Goal: Task Accomplishment & Management: Manage account settings

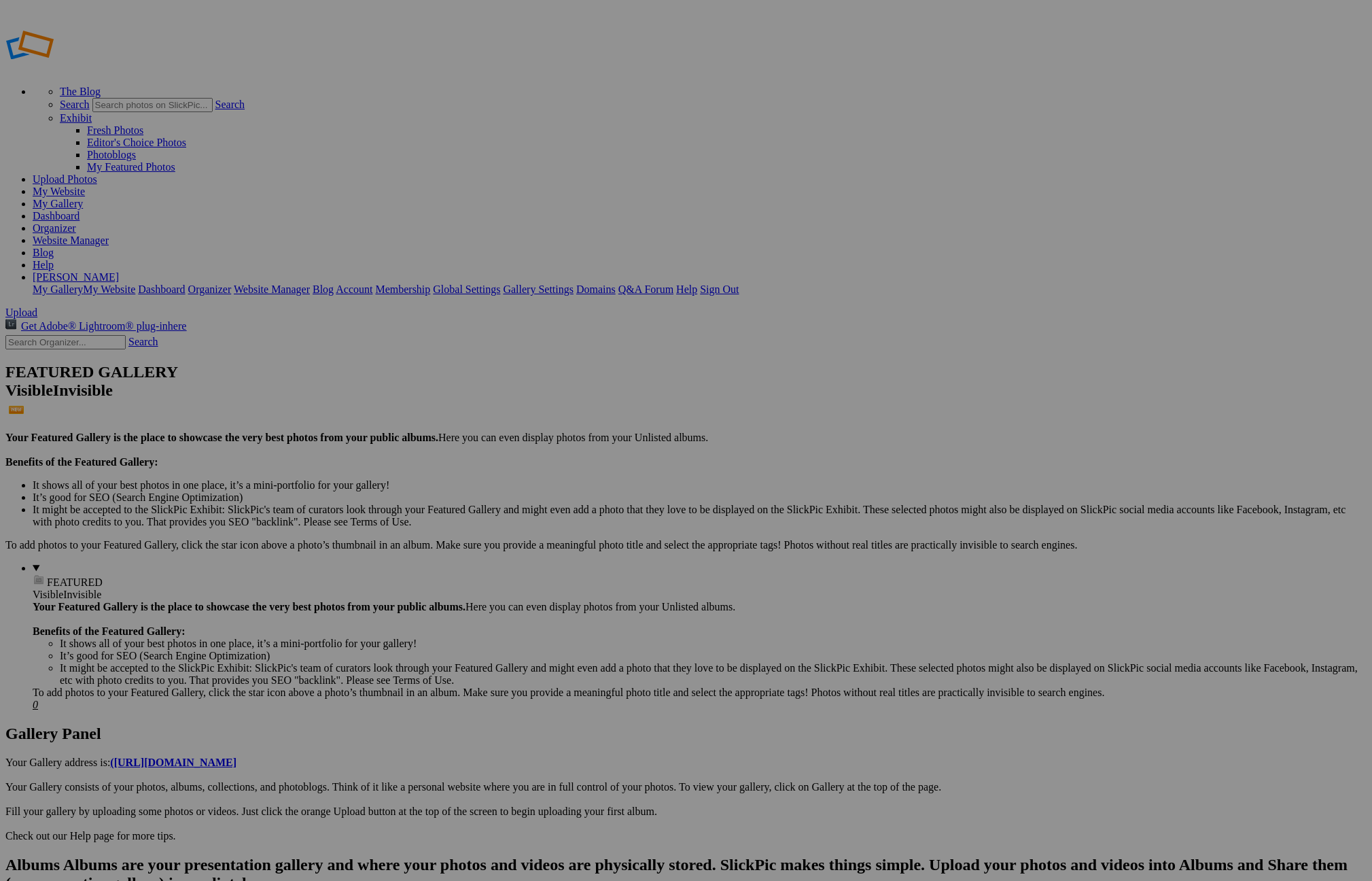
drag, startPoint x: 386, startPoint y: 207, endPoint x: 648, endPoint y: 516, distance: 405.1
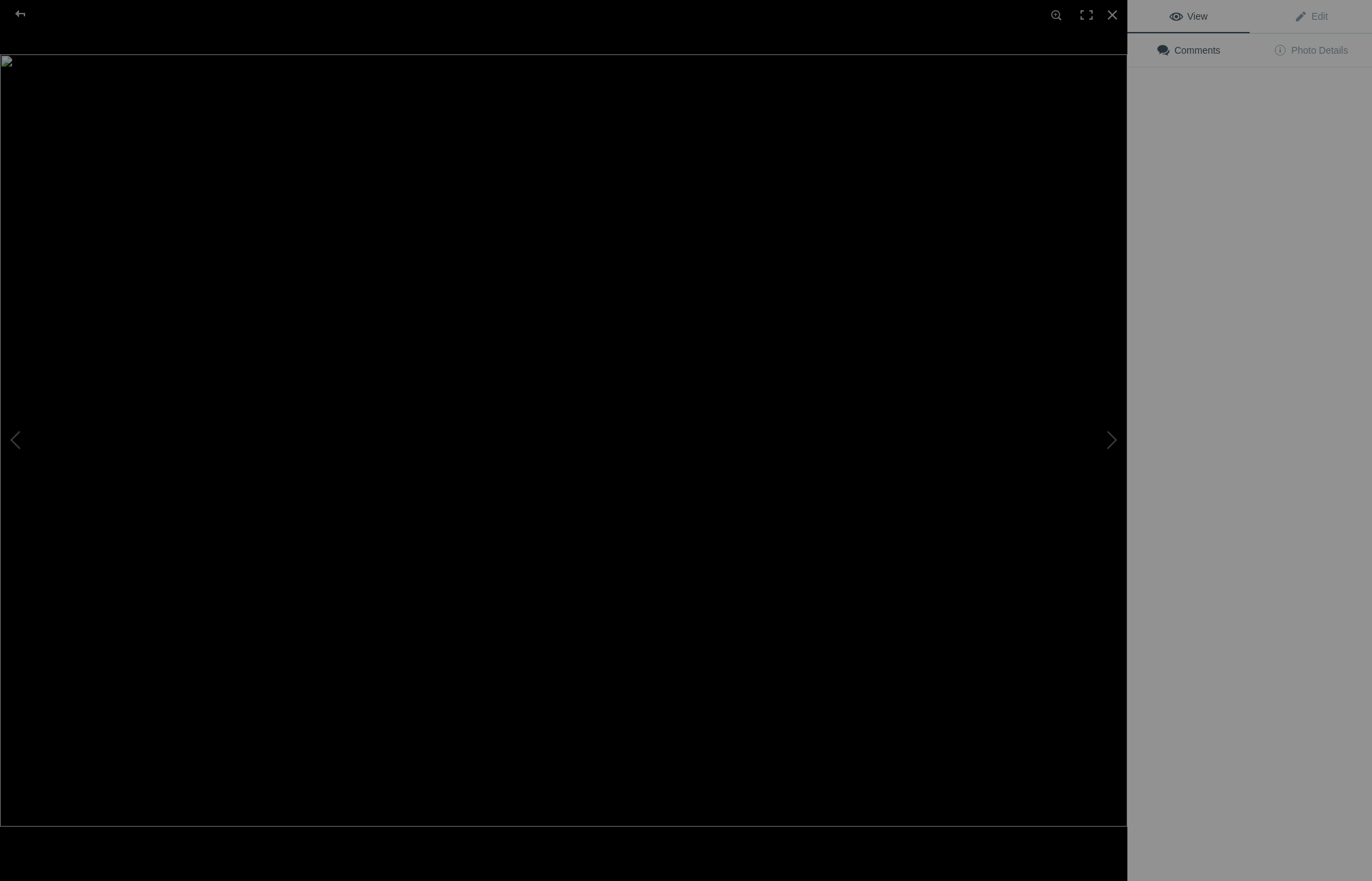
click at [619, 546] on img at bounding box center [563, 440] width 1127 height 772
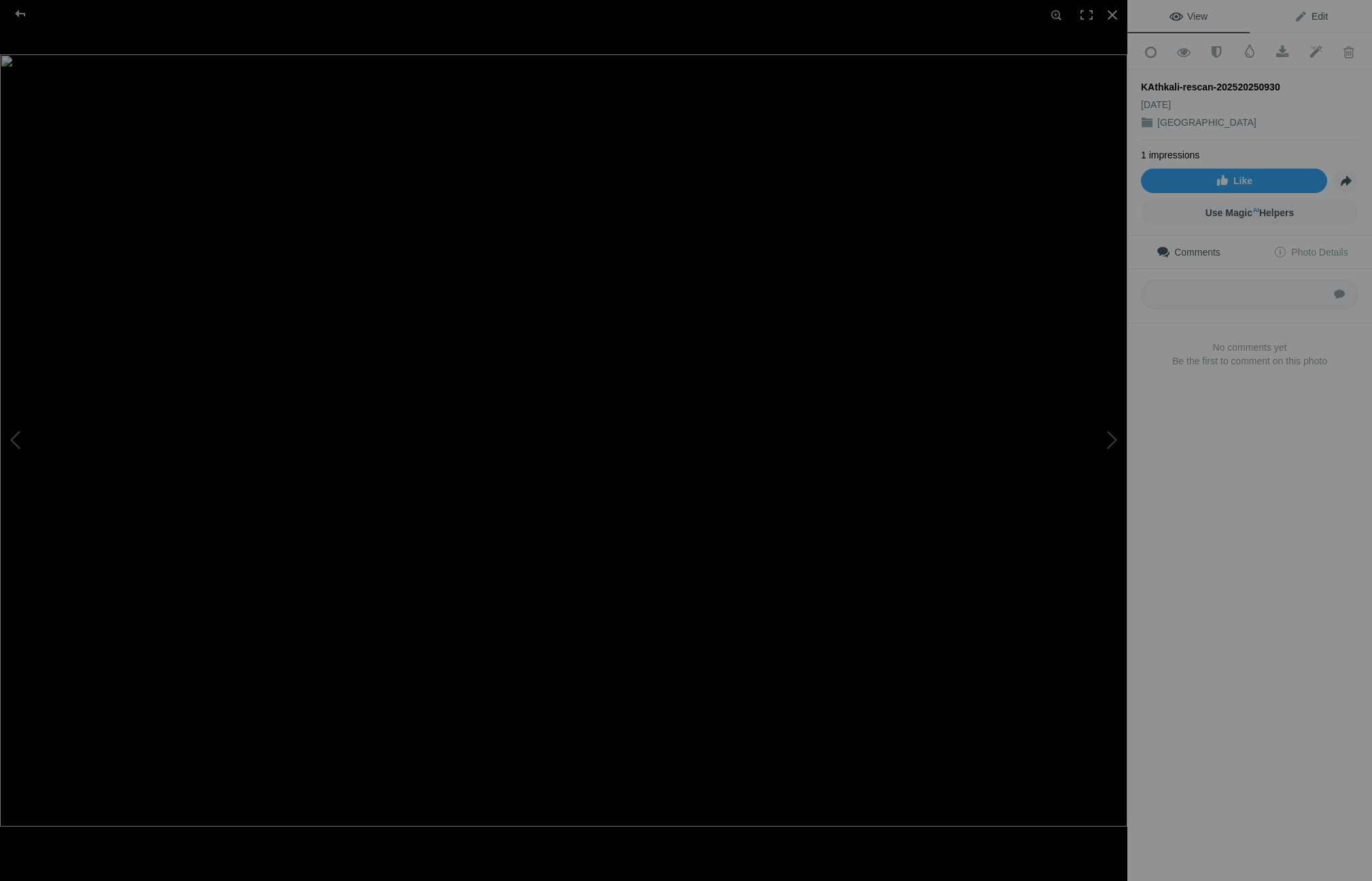
click at [1310, 18] on span "Edit" at bounding box center [1311, 16] width 34 height 11
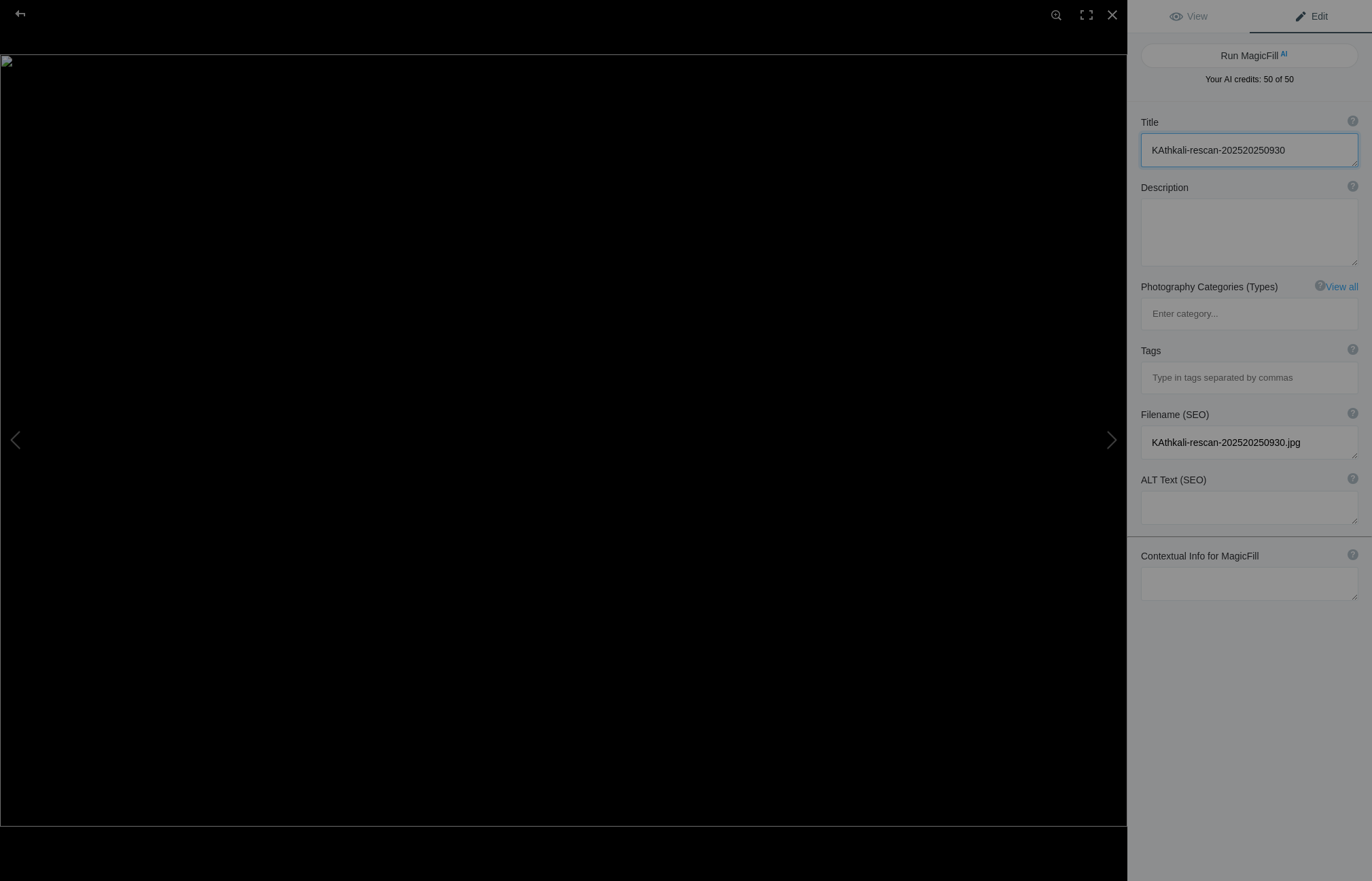
drag, startPoint x: 1309, startPoint y: 147, endPoint x: 1132, endPoint y: 142, distance: 177.1
click at [1133, 142] on div "Title ? Photo title is one of the highest used Search Engine ranking criteria a…" at bounding box center [1249, 141] width 244 height 66
click at [1163, 149] on textarea at bounding box center [1249, 150] width 217 height 34
type textarea "Kathkali Perforamance"
click at [1157, 217] on textarea at bounding box center [1249, 233] width 217 height 68
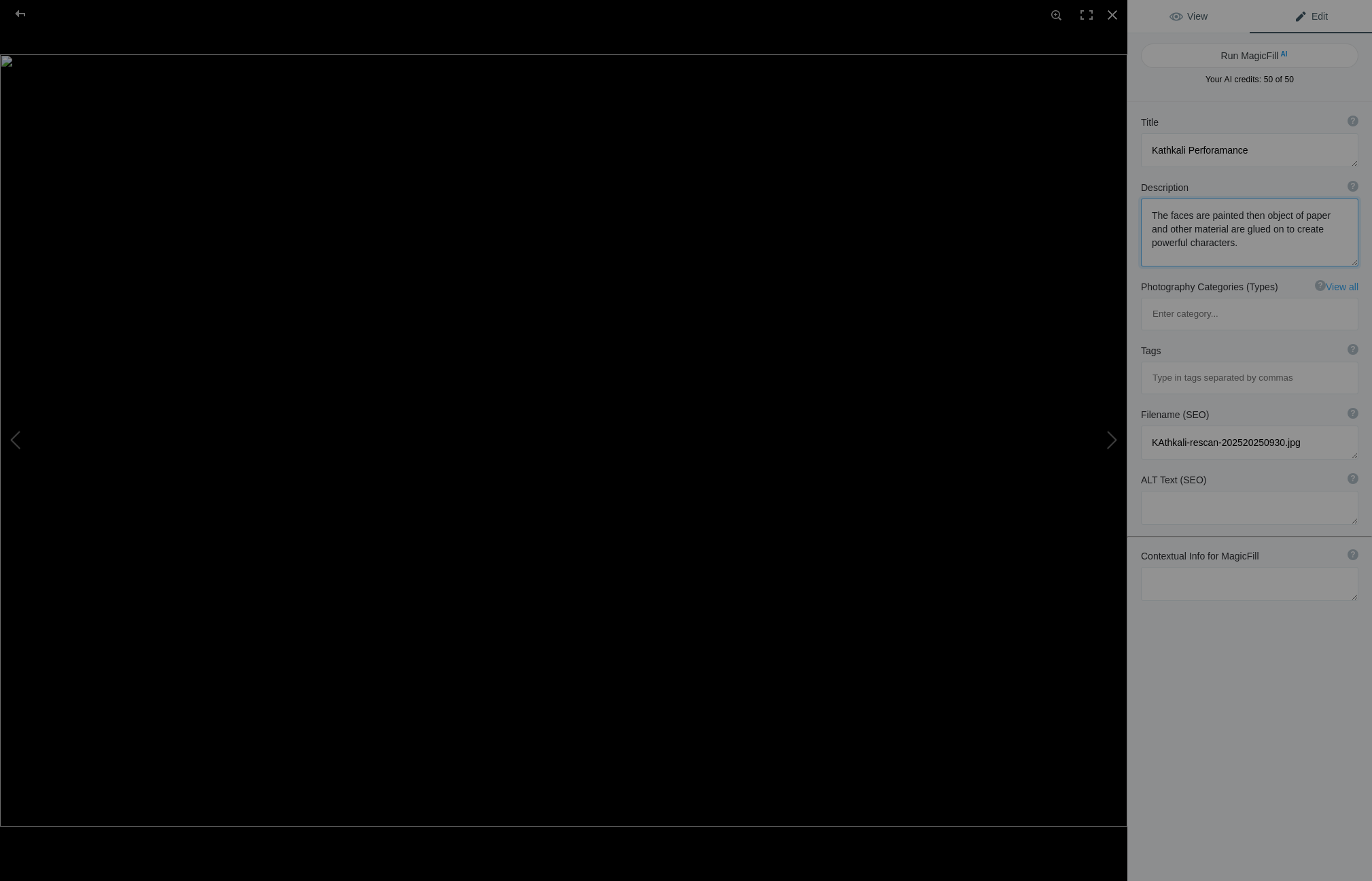
type textarea "The faces are painted then object of paper and other material are glued on to c…"
click at [1185, 12] on span "View" at bounding box center [1188, 16] width 38 height 11
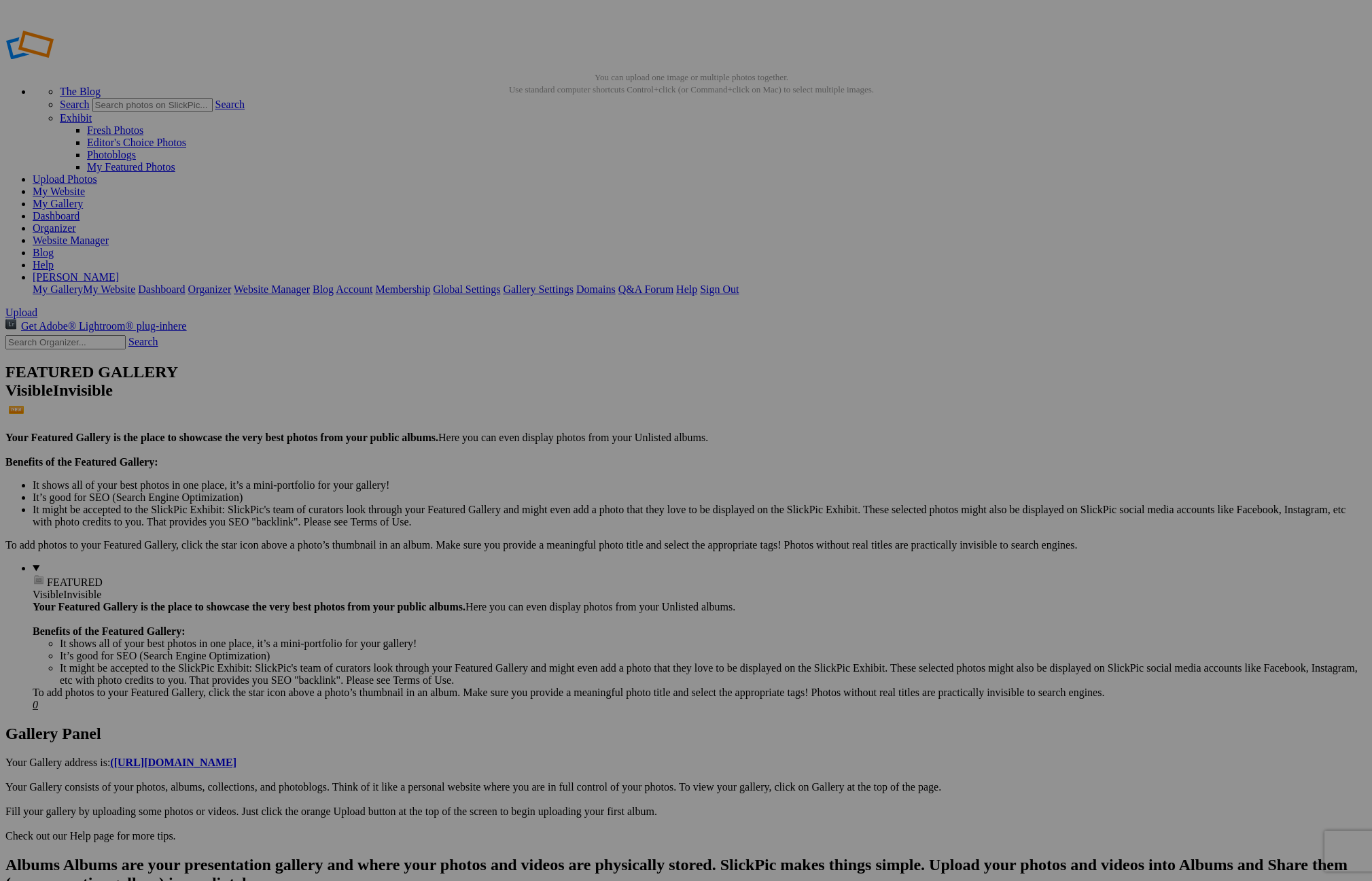
drag, startPoint x: 889, startPoint y: 454, endPoint x: 876, endPoint y: 416, distance: 40.2
click at [109, 235] on link "Website Manager" at bounding box center [70, 240] width 76 height 11
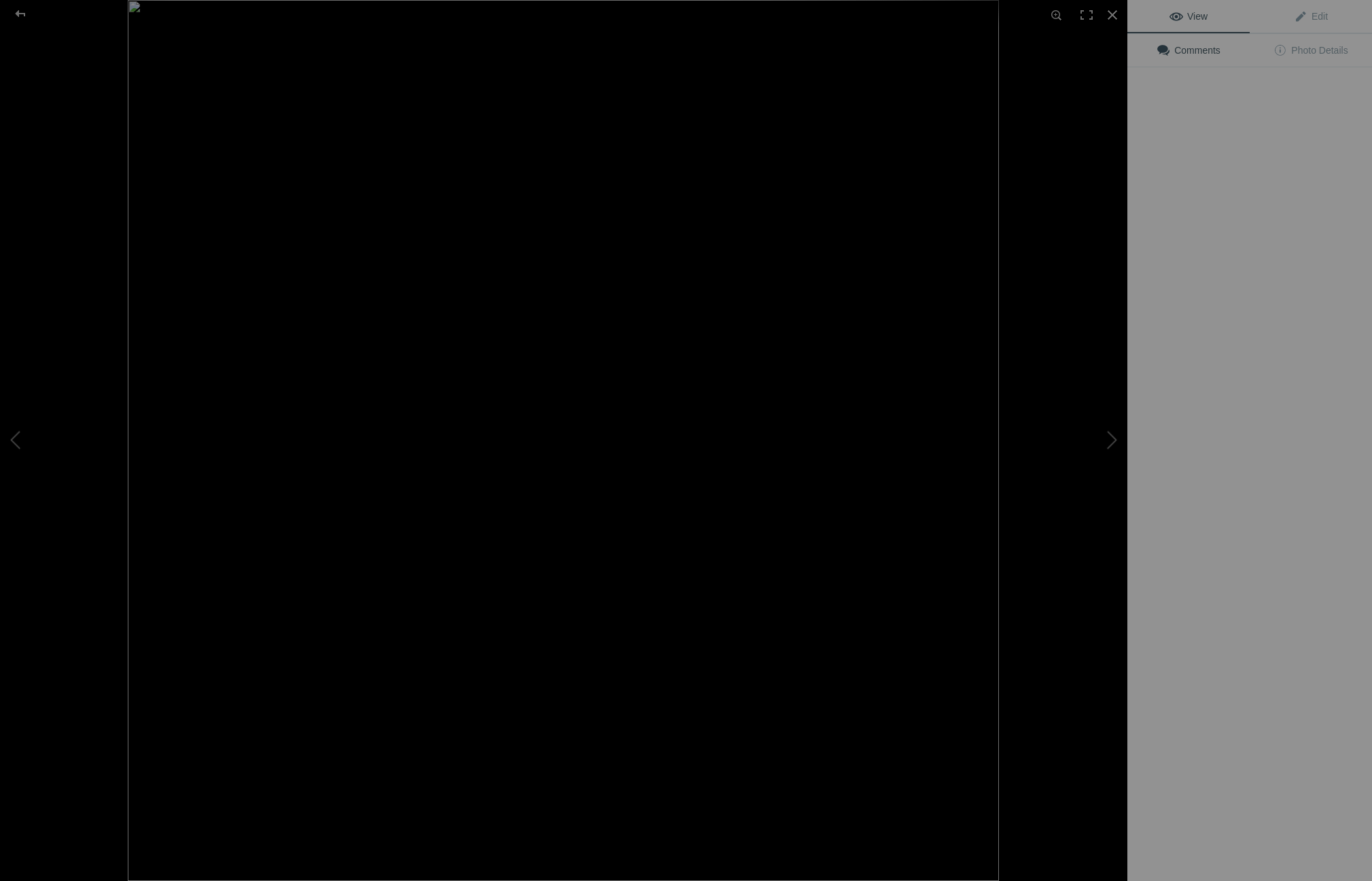
click at [374, 368] on img at bounding box center [563, 440] width 871 height 881
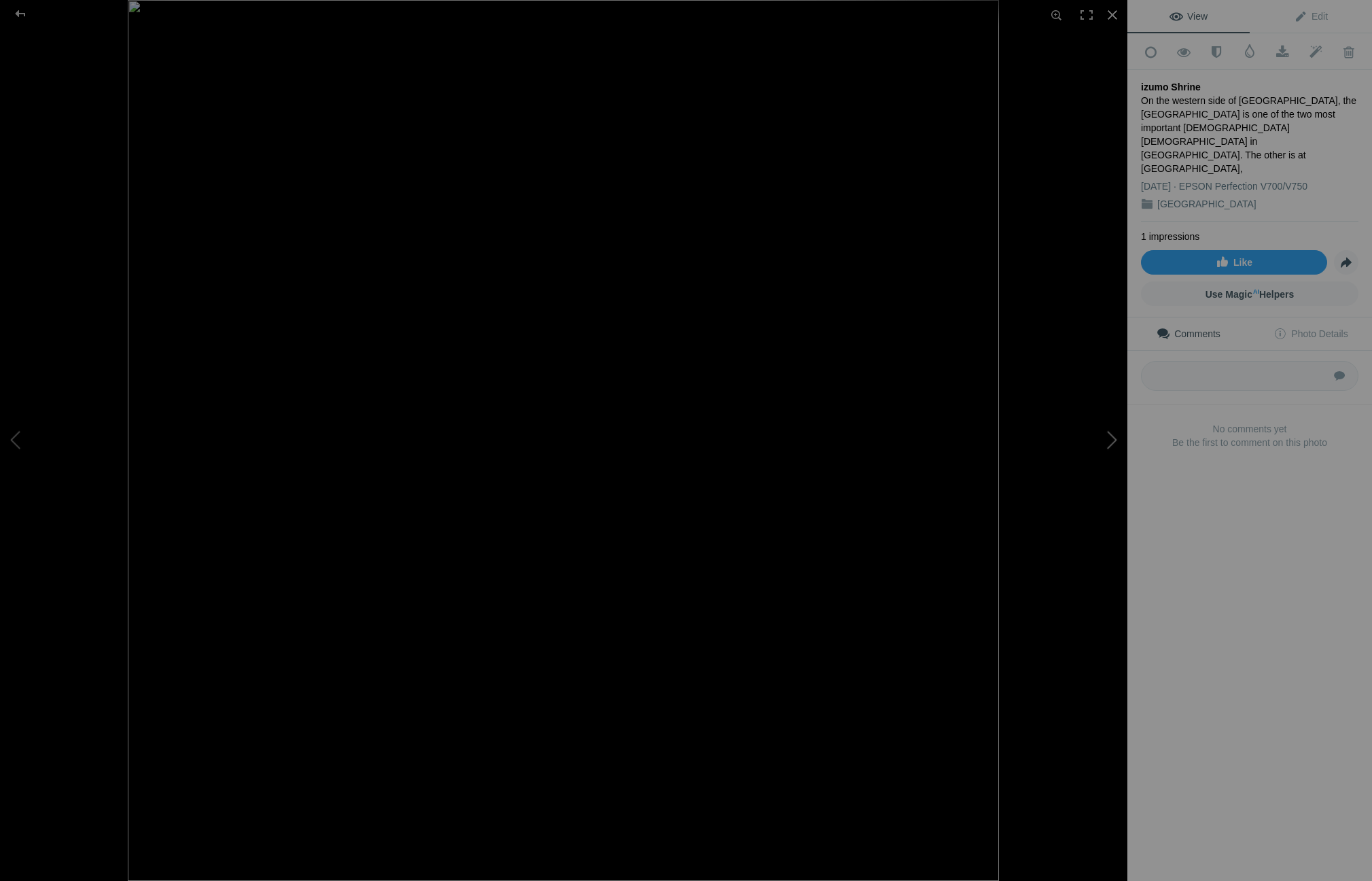
click at [1105, 434] on button at bounding box center [1076, 440] width 102 height 317
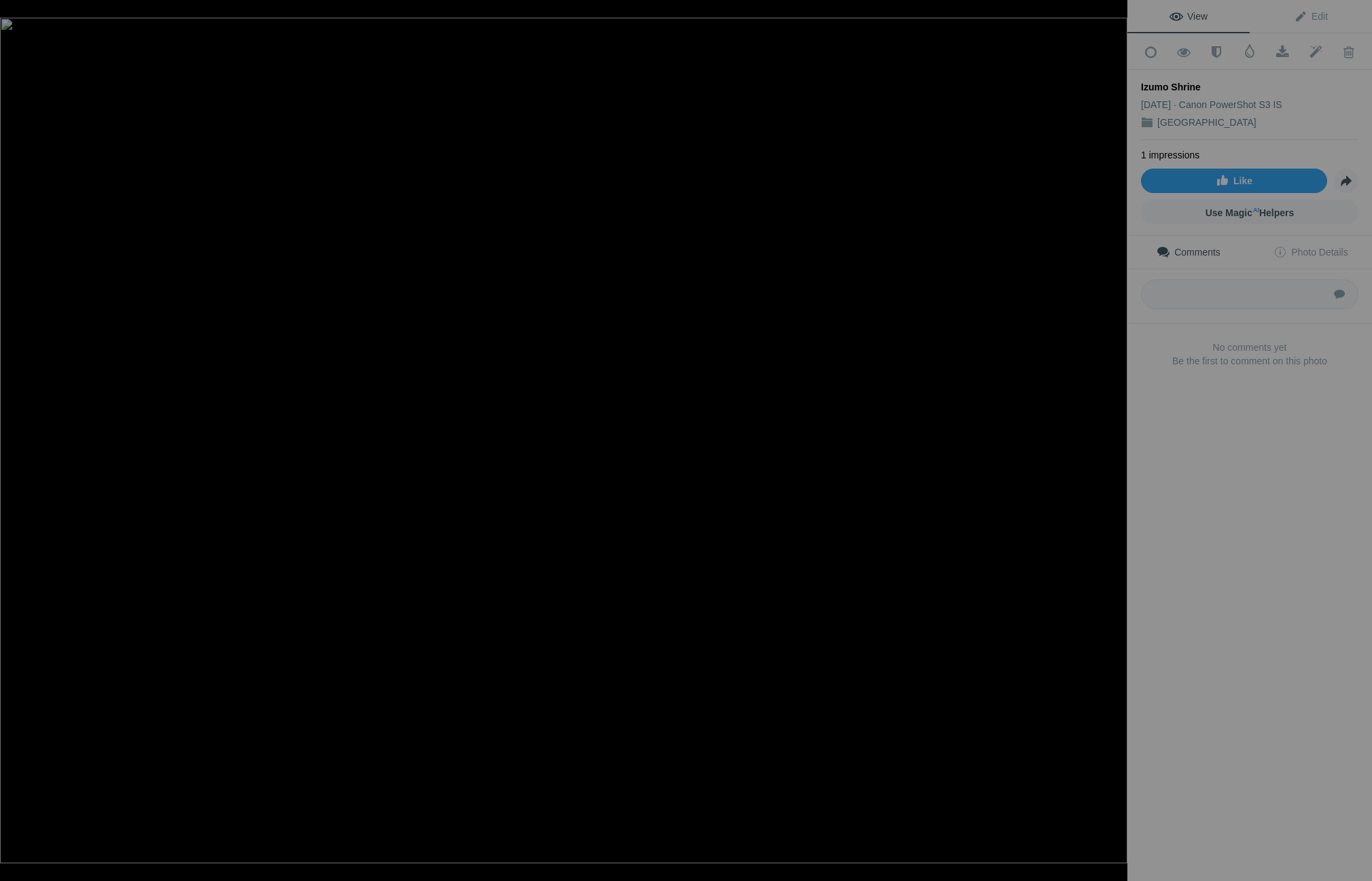
click at [1105, 434] on button at bounding box center [1076, 440] width 102 height 317
click at [1327, 18] on link "Edit" at bounding box center [1311, 16] width 123 height 32
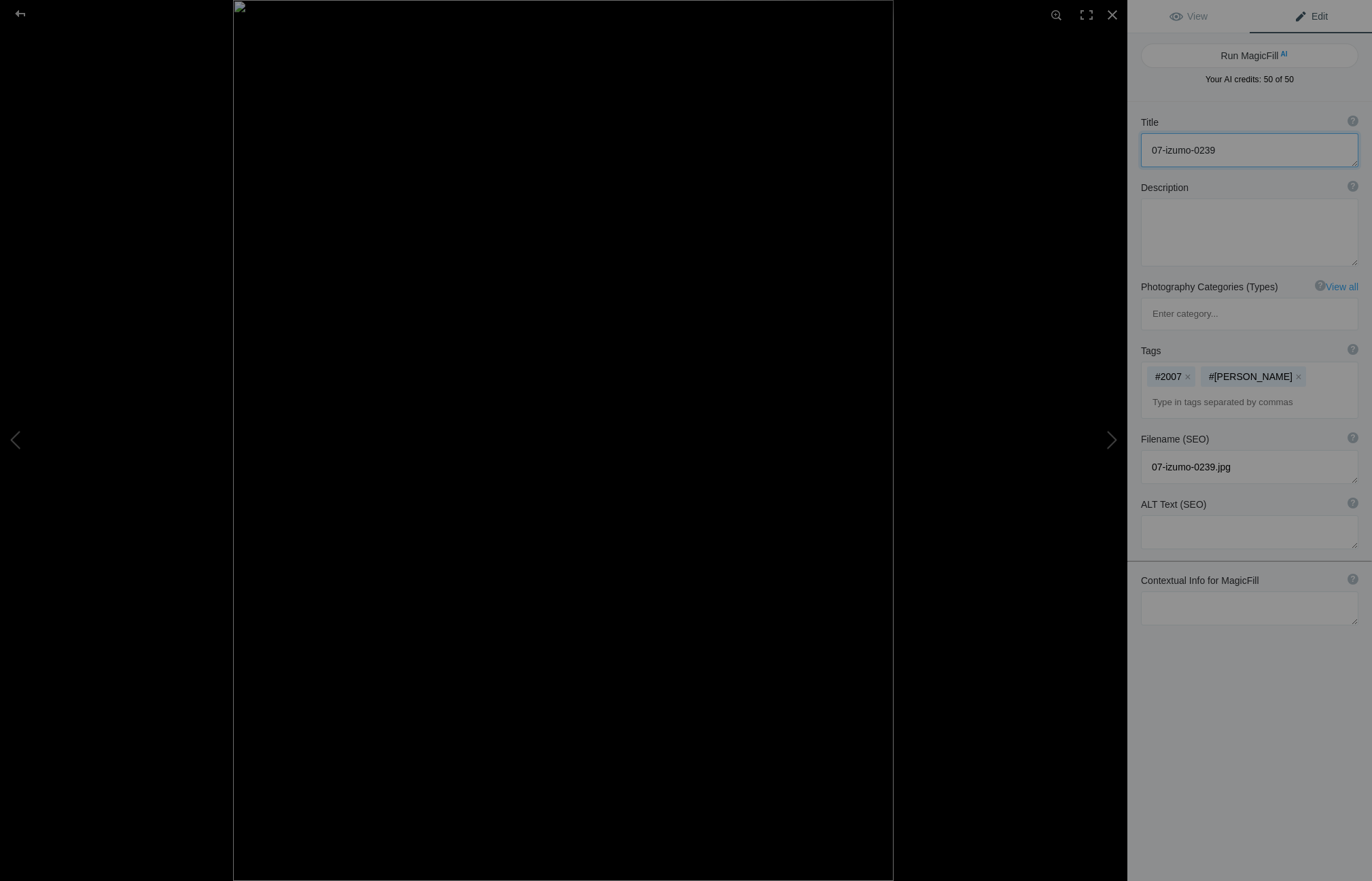
drag, startPoint x: 1263, startPoint y: 152, endPoint x: 1156, endPoint y: 152, distance: 107.0
click at [1150, 153] on textarea at bounding box center [1249, 150] width 217 height 34
drag, startPoint x: 1157, startPoint y: 151, endPoint x: 1165, endPoint y: 150, distance: 8.1
click at [1163, 151] on textarea at bounding box center [1249, 150] width 217 height 34
drag, startPoint x: 1161, startPoint y: 147, endPoint x: 1152, endPoint y: 147, distance: 9.0
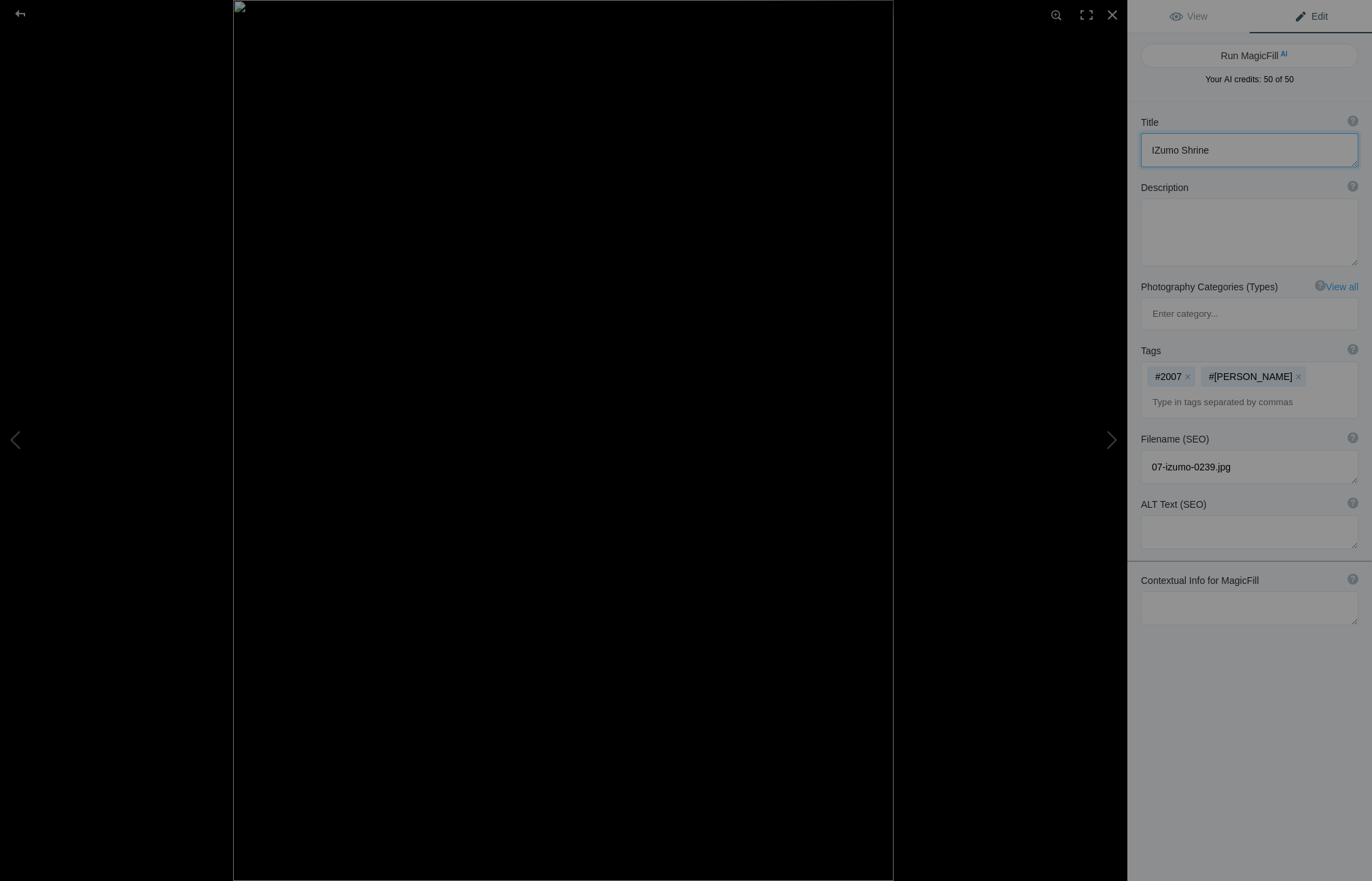
click at [1152, 147] on textarea at bounding box center [1249, 150] width 217 height 34
type textarea "Izumo Shrine"
click at [1155, 221] on textarea at bounding box center [1249, 233] width 217 height 68
click at [1209, 217] on textarea at bounding box center [1249, 233] width 217 height 68
click at [1327, 217] on textarea at bounding box center [1249, 233] width 217 height 68
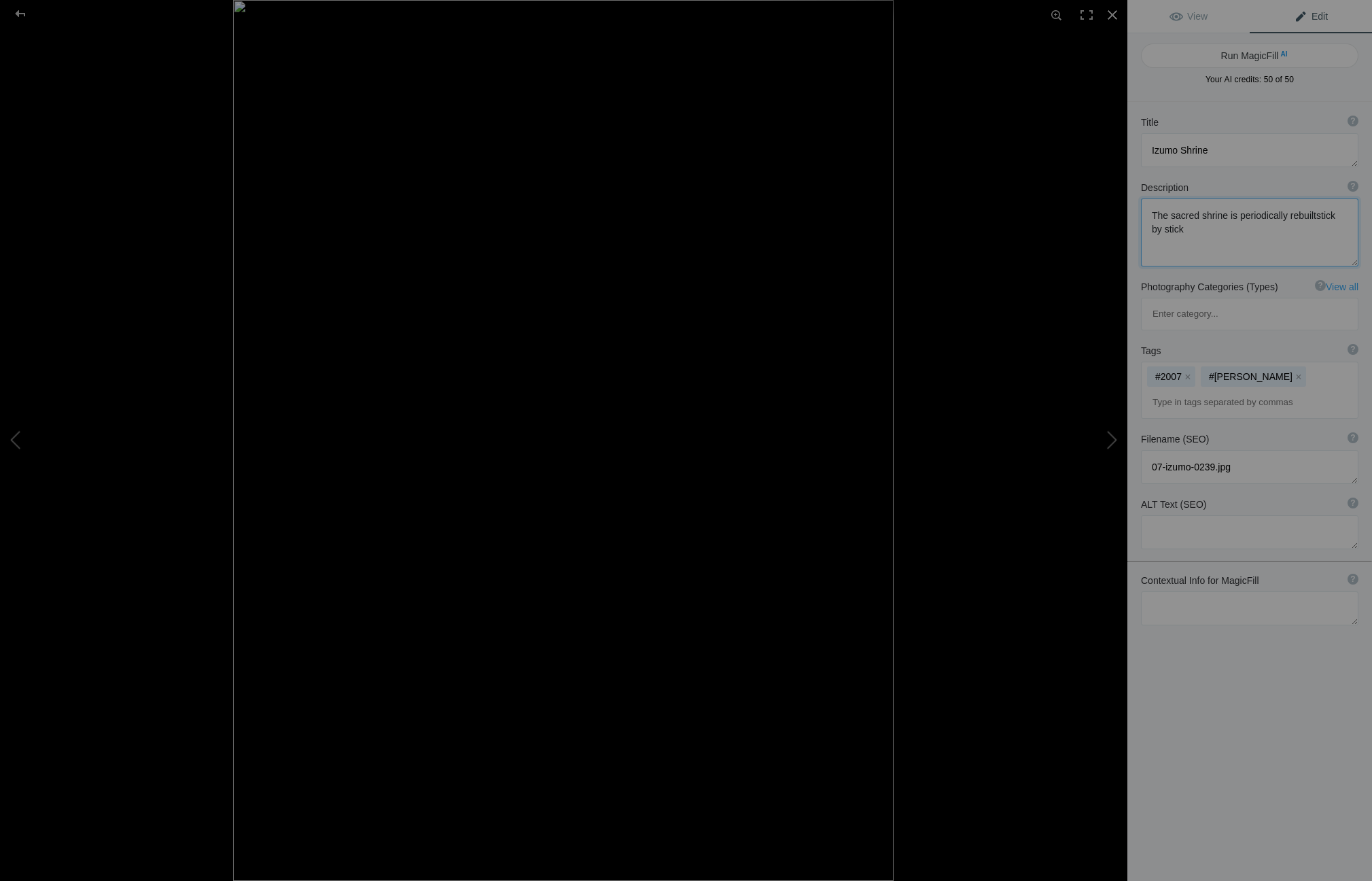
click at [1310, 215] on textarea at bounding box center [1249, 233] width 217 height 68
click at [1187, 231] on textarea at bounding box center [1249, 233] width 217 height 68
click at [1187, 229] on textarea at bounding box center [1249, 236] width 217 height 74
type textarea "The sacred shrine is periodically rebuilt stick by stick. But here it is in its…"
click at [1182, 15] on span "View" at bounding box center [1188, 16] width 38 height 11
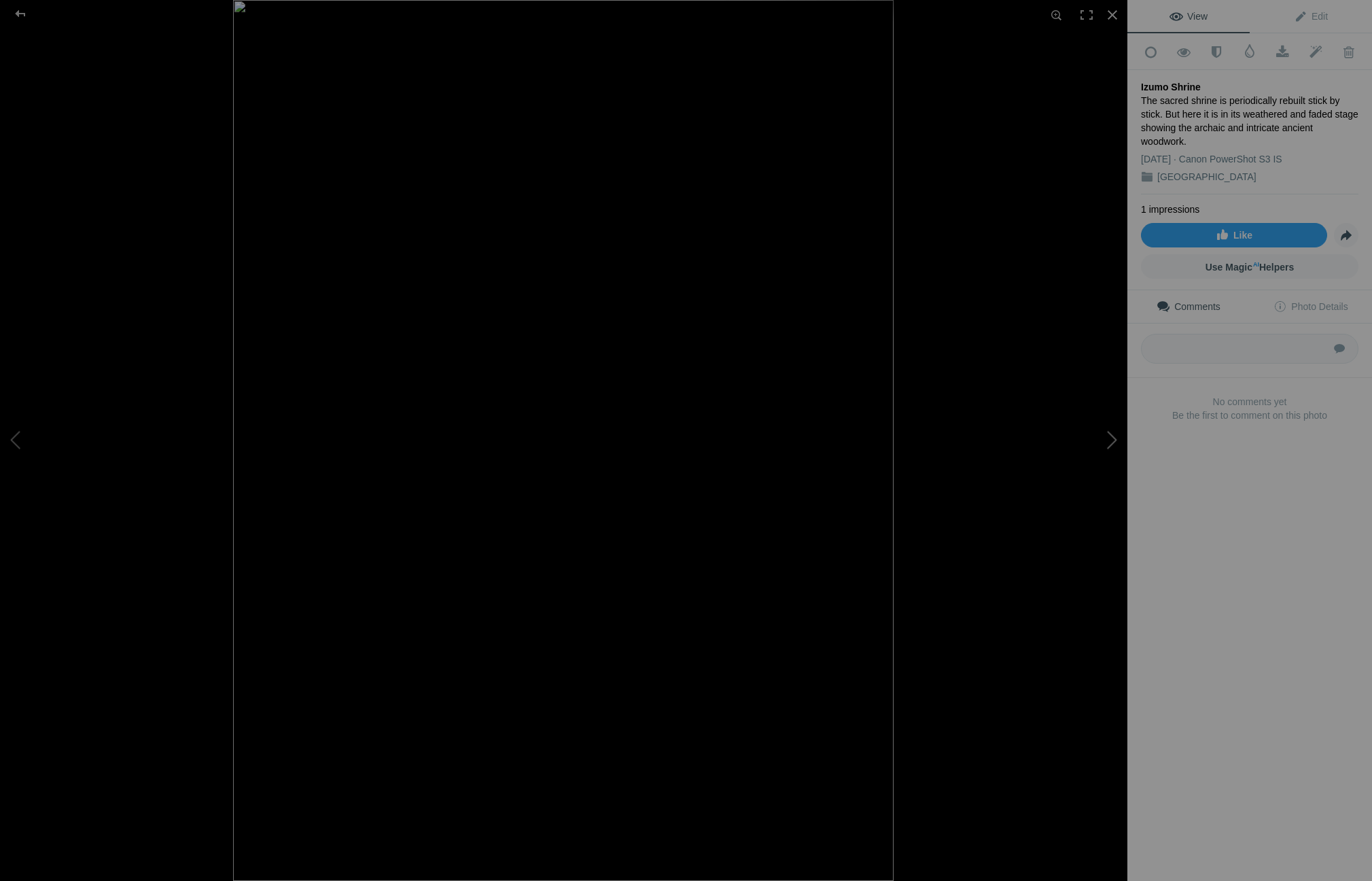
click at [1107, 433] on button at bounding box center [1076, 440] width 102 height 317
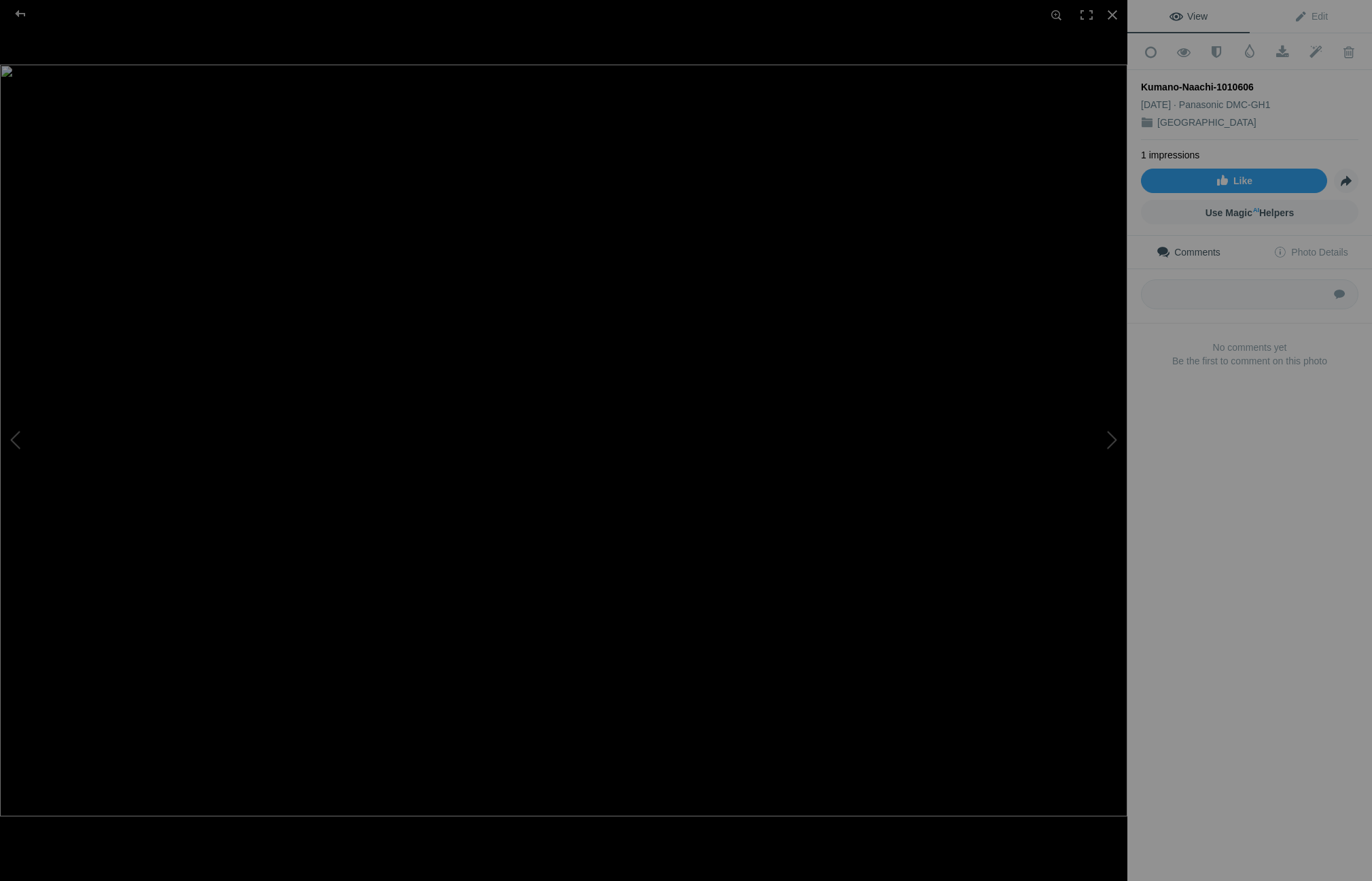
drag, startPoint x: 1277, startPoint y: 80, endPoint x: 1219, endPoint y: 81, distance: 58.0
click at [1219, 81] on div "Kumano-Naachi-1010606" at bounding box center [1249, 88] width 217 height 14
click at [1210, 81] on div "Kumano-Naachi-1010606" at bounding box center [1249, 88] width 217 height 14
click at [1285, 81] on div "Kumano-Naachi-1010606" at bounding box center [1249, 88] width 217 height 14
click at [1265, 81] on div "Kumano-Naachi-1010606" at bounding box center [1249, 88] width 217 height 14
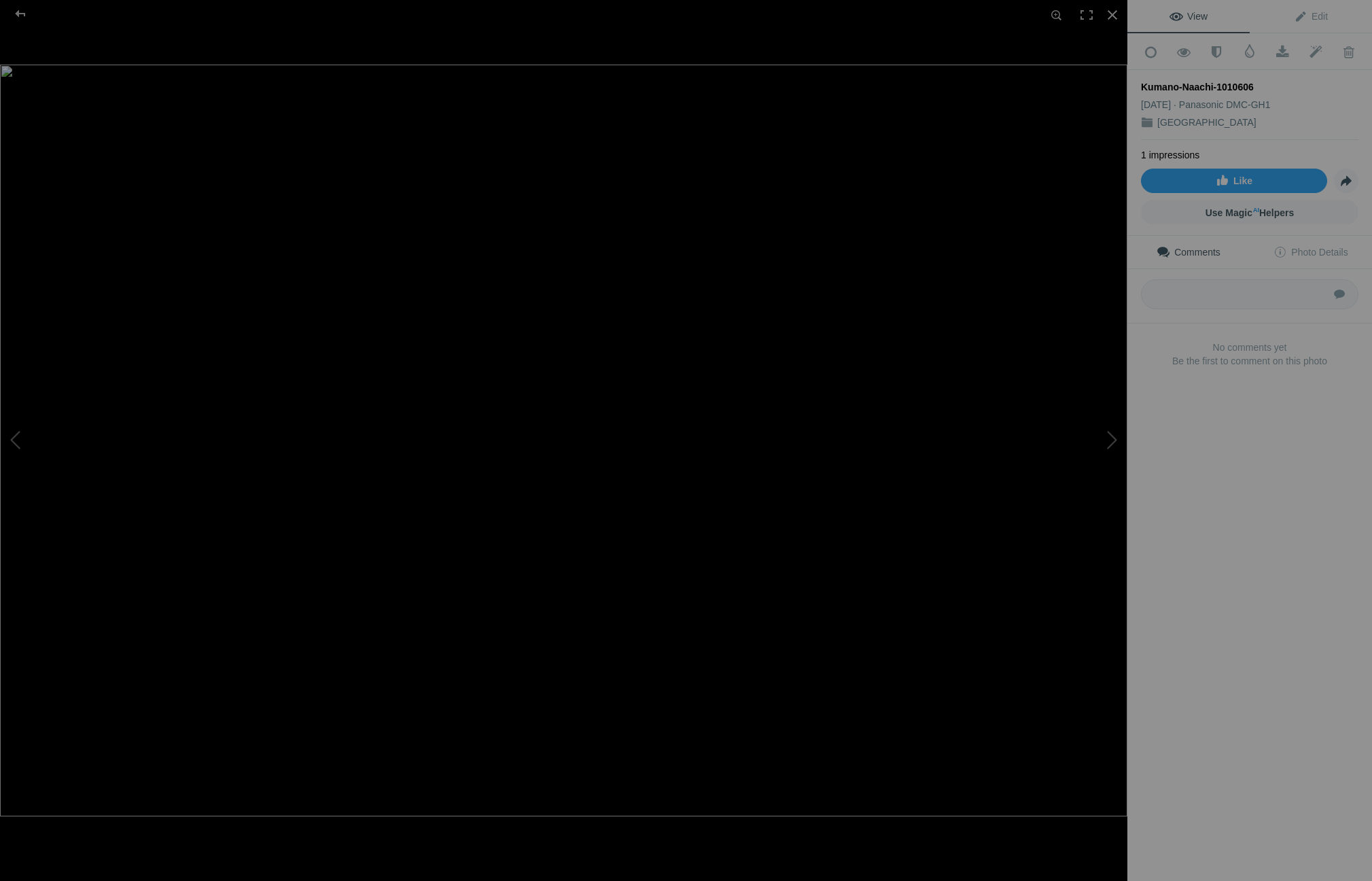
drag, startPoint x: 1265, startPoint y: 77, endPoint x: 1210, endPoint y: 82, distance: 55.2
click at [1210, 82] on div "Kumano-Naachi-1010606" at bounding box center [1249, 88] width 217 height 14
click at [1324, 18] on span "Edit" at bounding box center [1311, 16] width 34 height 11
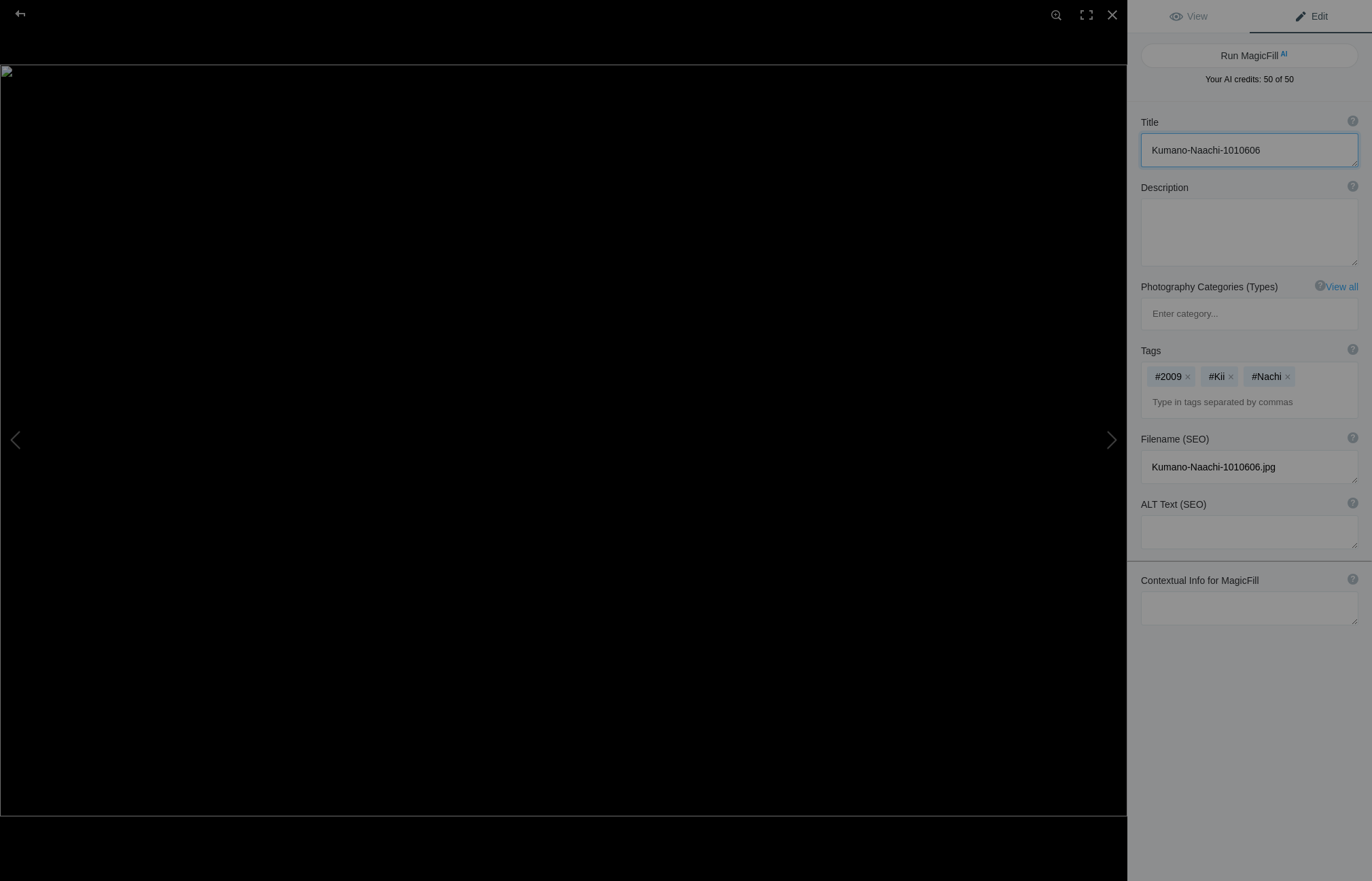
drag, startPoint x: 1277, startPoint y: 153, endPoint x: 1221, endPoint y: 153, distance: 56.0
click at [1221, 153] on textarea at bounding box center [1249, 150] width 217 height 34
type textarea "Kumano-Naachi trail"
click at [1161, 222] on textarea at bounding box center [1249, 233] width 217 height 68
click at [1164, 215] on textarea at bounding box center [1249, 233] width 217 height 68
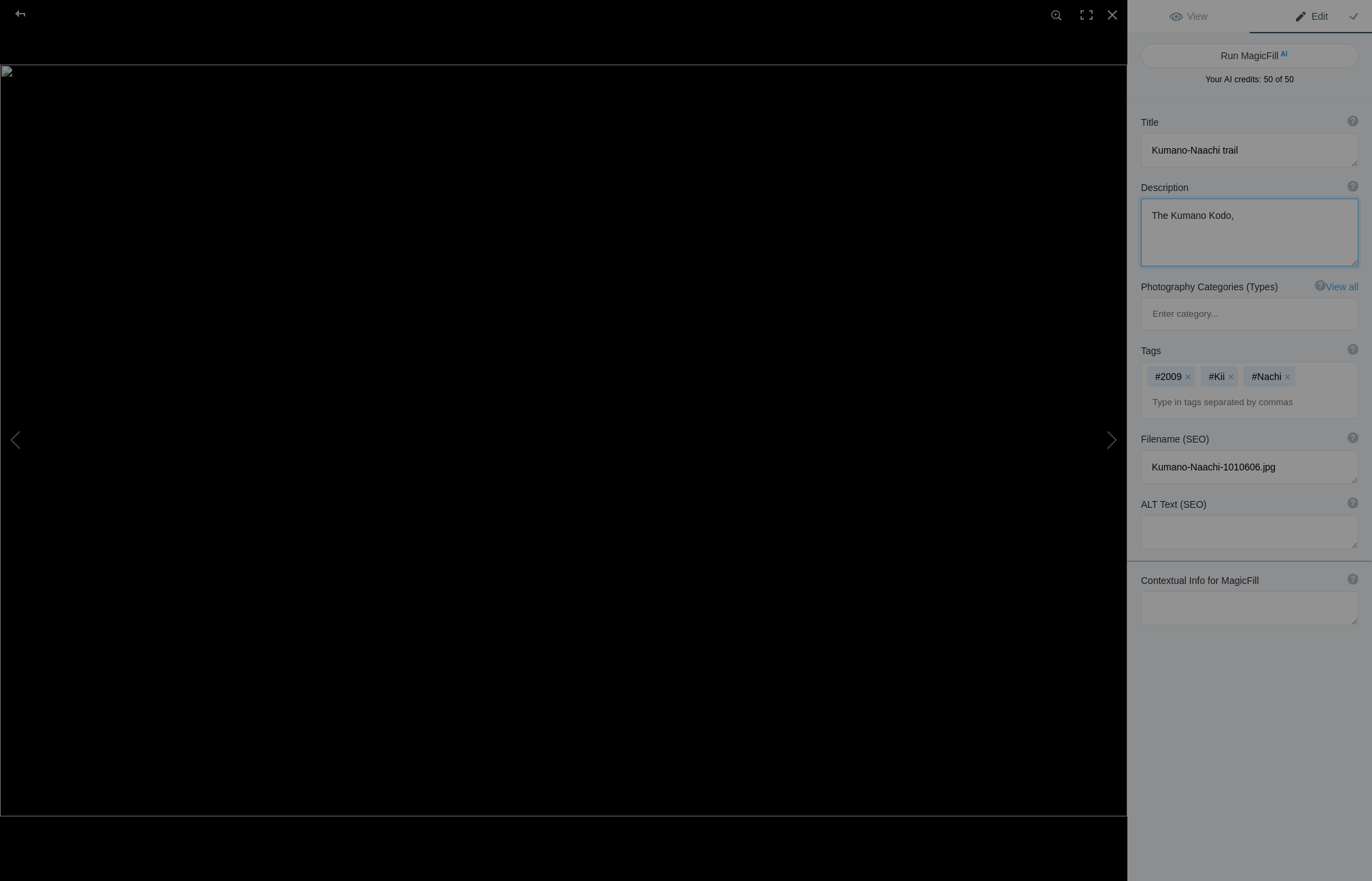
drag, startPoint x: 1235, startPoint y: 215, endPoint x: 1247, endPoint y: 216, distance: 12.0
click at [1241, 215] on textarea at bounding box center [1249, 233] width 217 height 68
click at [1214, 229] on textarea at bounding box center [1249, 233] width 217 height 68
click at [1276, 232] on textarea at bounding box center [1249, 233] width 217 height 68
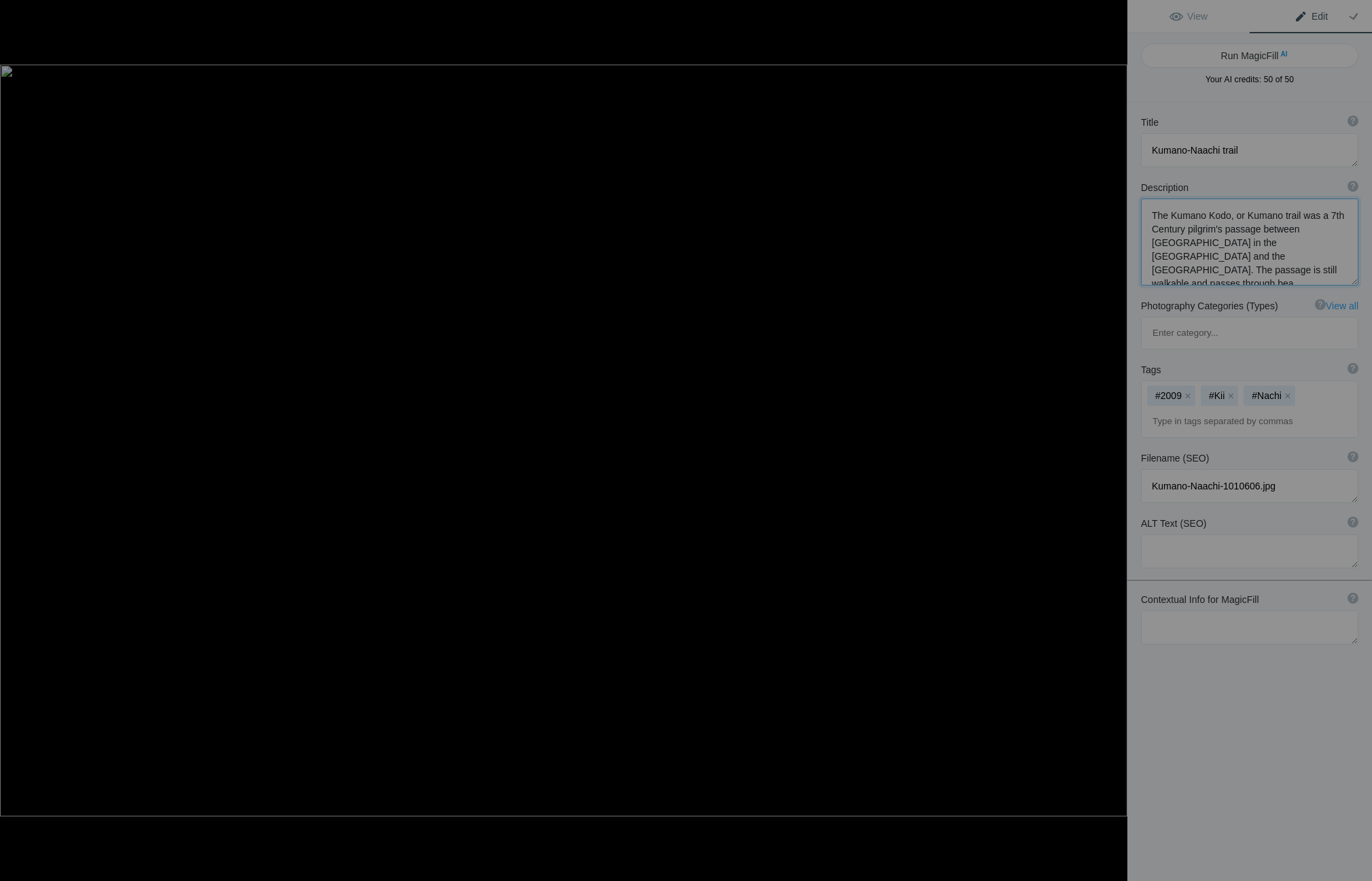
scroll to position [2, 0]
type textarea "The Kumano Kodo, or Kumano trail was a 7th Century pilgrim's passage between [G…"
click at [1190, 11] on span "View" at bounding box center [1188, 16] width 38 height 11
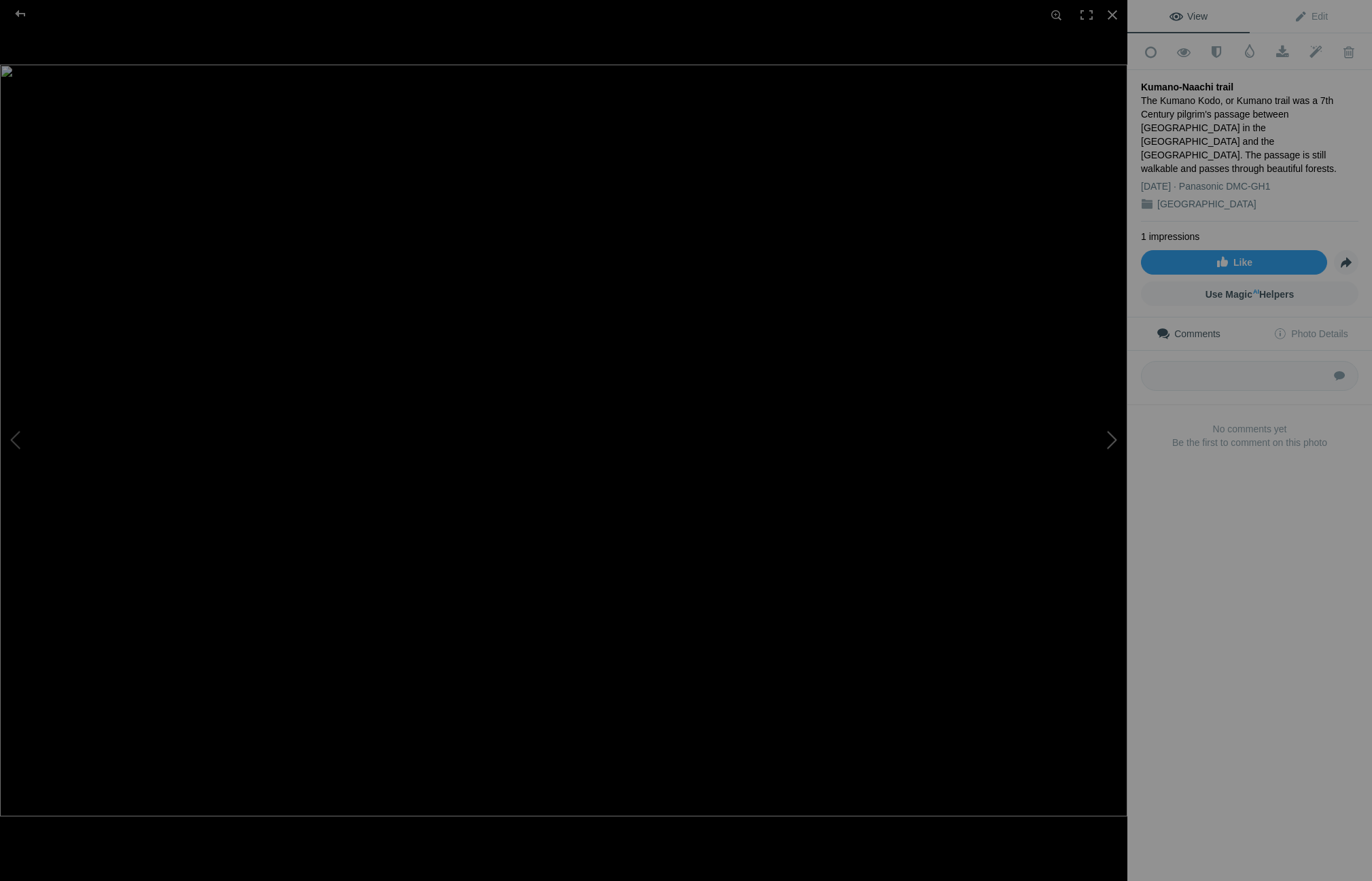
click at [1111, 441] on button at bounding box center [1076, 440] width 102 height 317
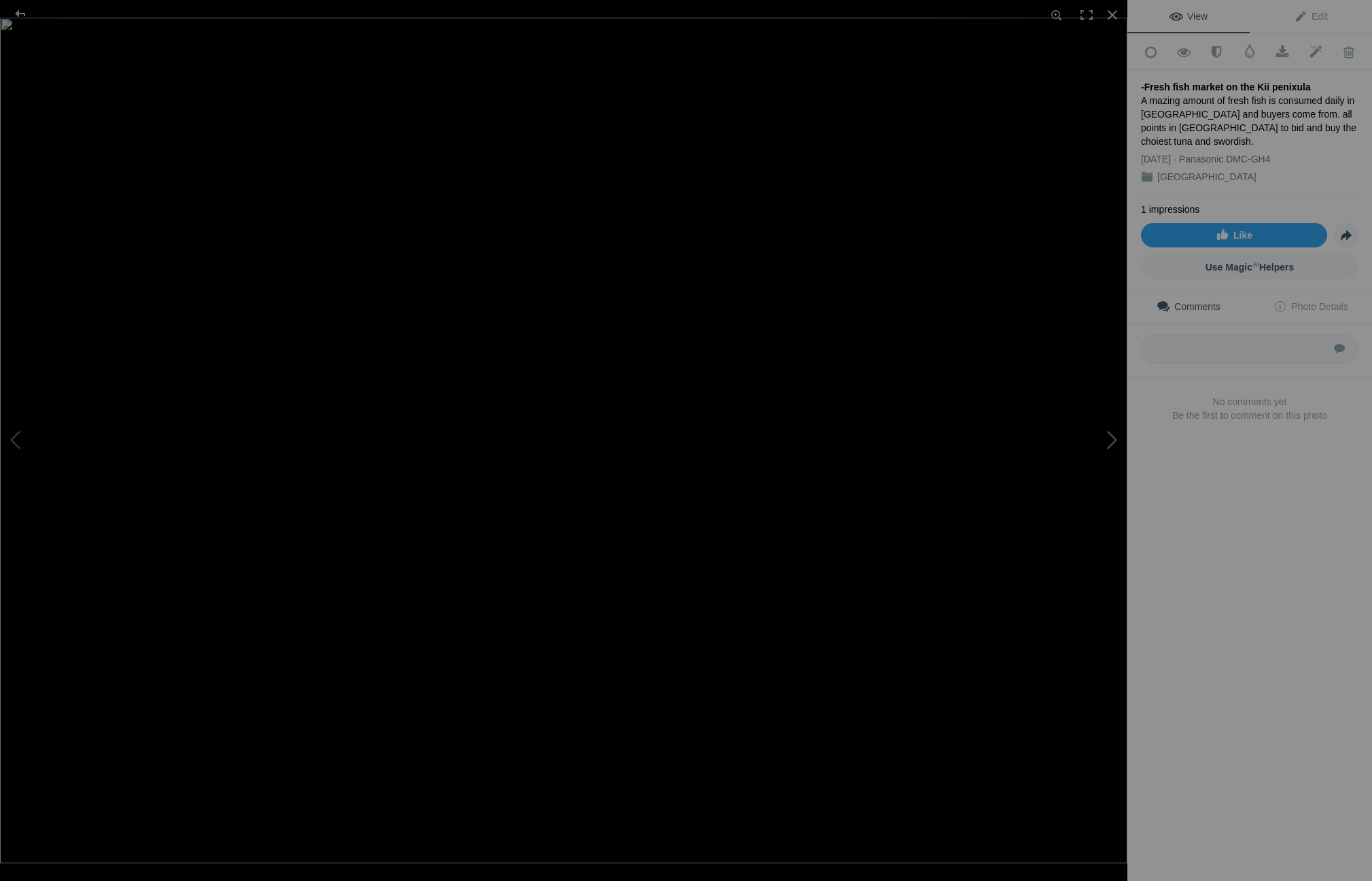
click at [1113, 441] on button at bounding box center [1076, 440] width 102 height 317
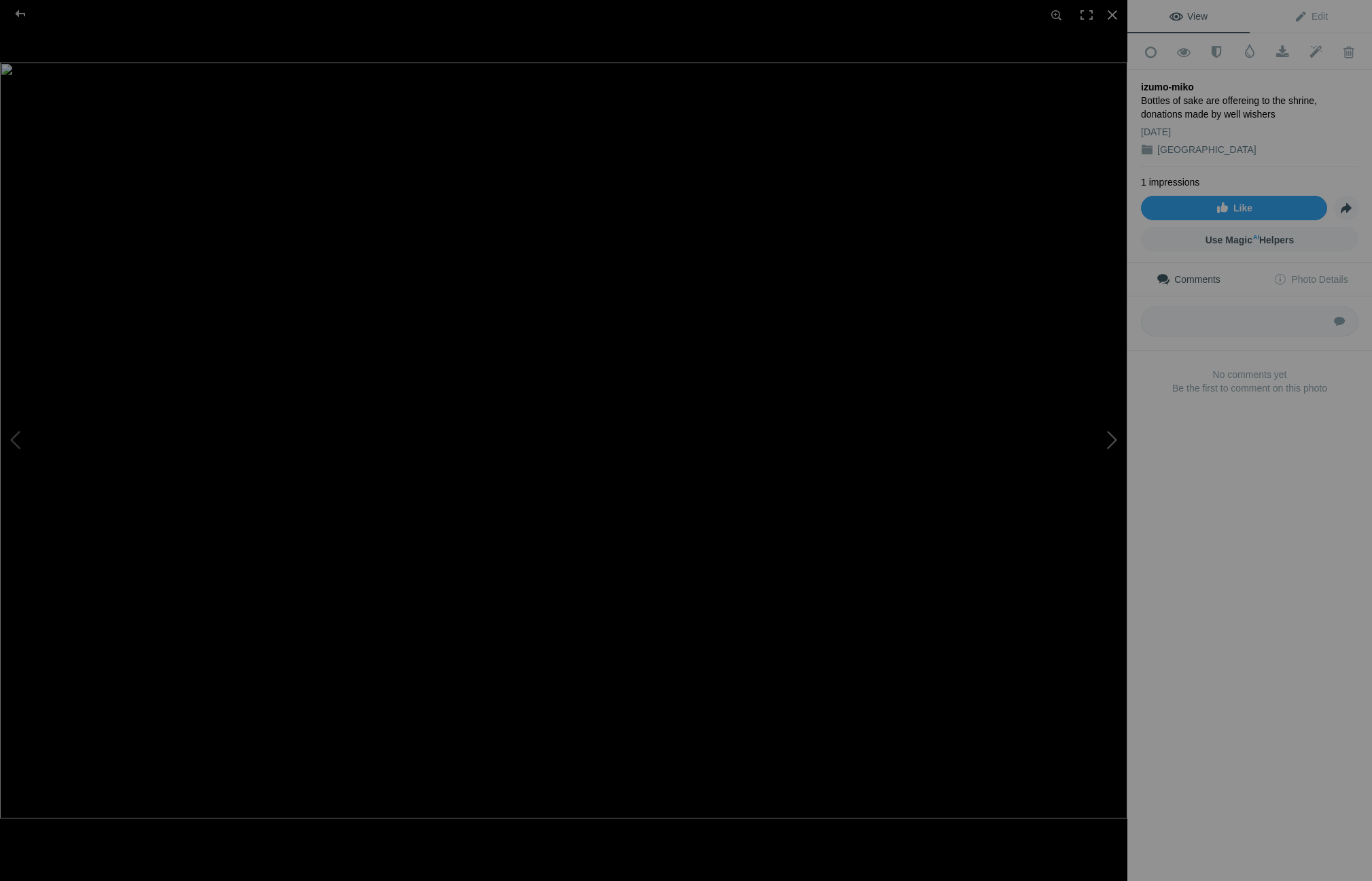
click at [1113, 441] on button at bounding box center [1076, 440] width 102 height 317
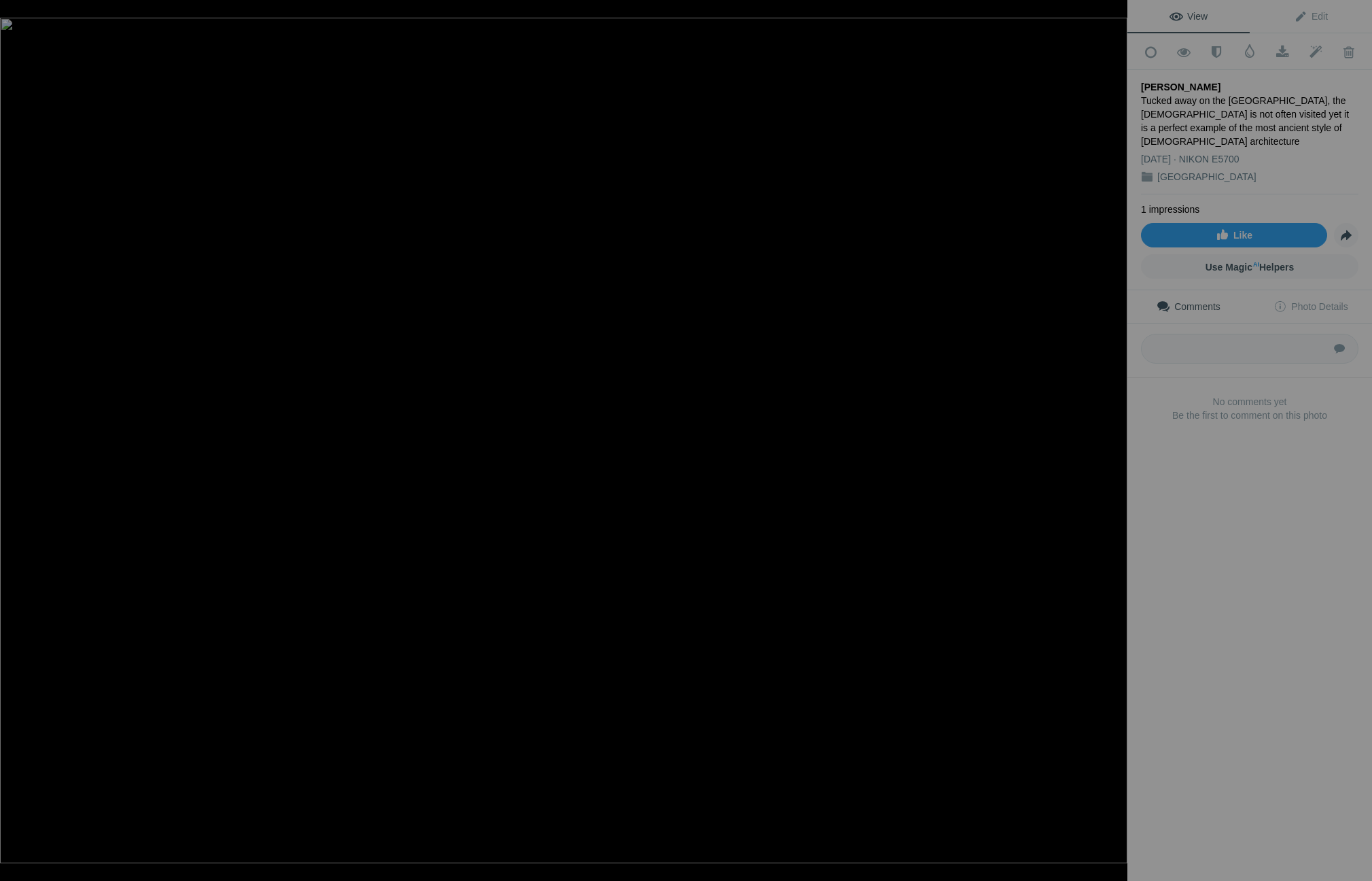
click at [1113, 441] on button at bounding box center [1076, 440] width 102 height 317
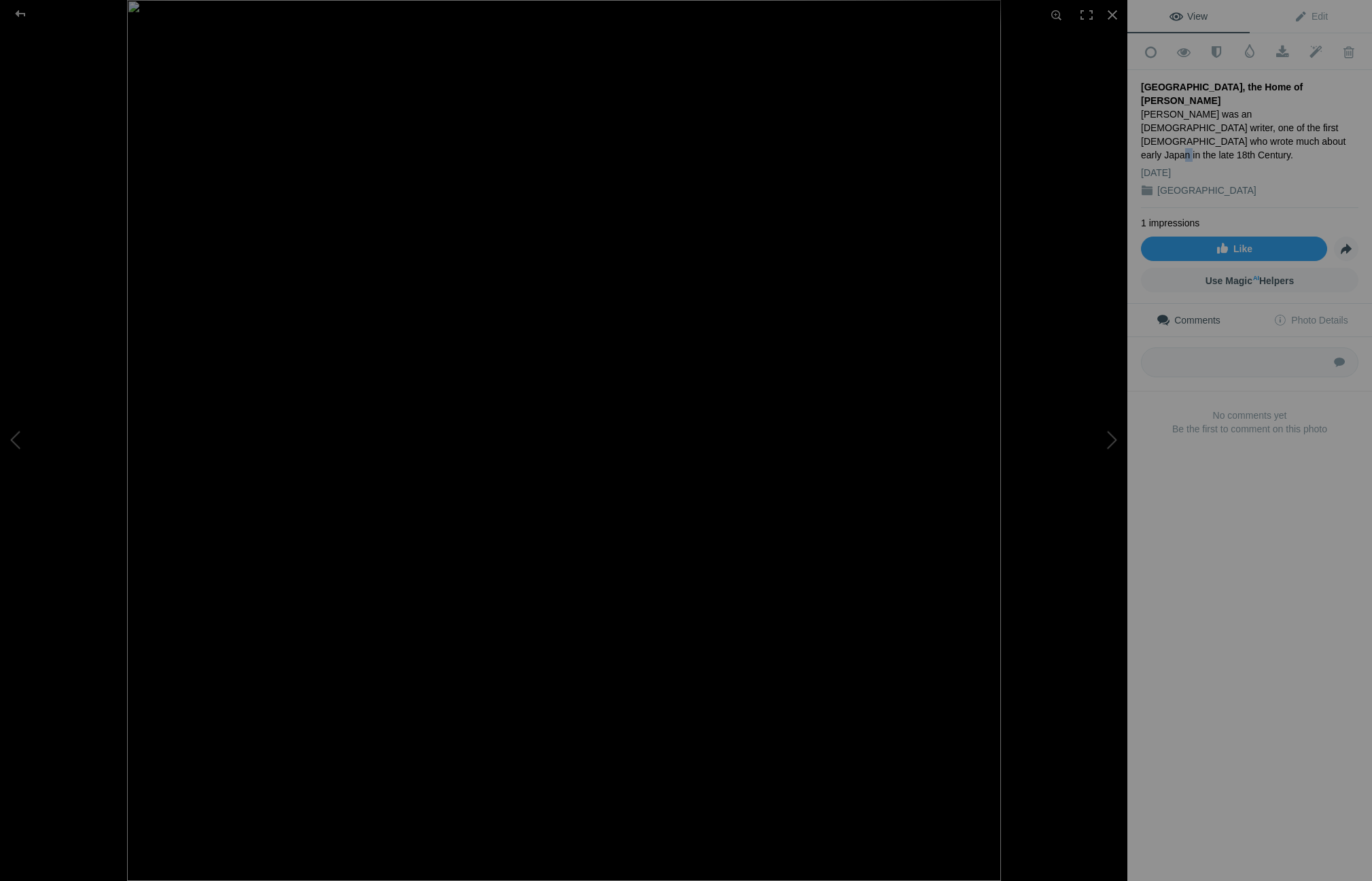
drag, startPoint x: 1162, startPoint y: 123, endPoint x: 1172, endPoint y: 118, distance: 11.2
click at [1170, 120] on div "[PERSON_NAME] was an [DEMOGRAPHIC_DATA] writer, one of the first [DEMOGRAPHIC_D…" at bounding box center [1249, 135] width 217 height 54
click at [1315, 11] on span "Edit" at bounding box center [1311, 16] width 34 height 11
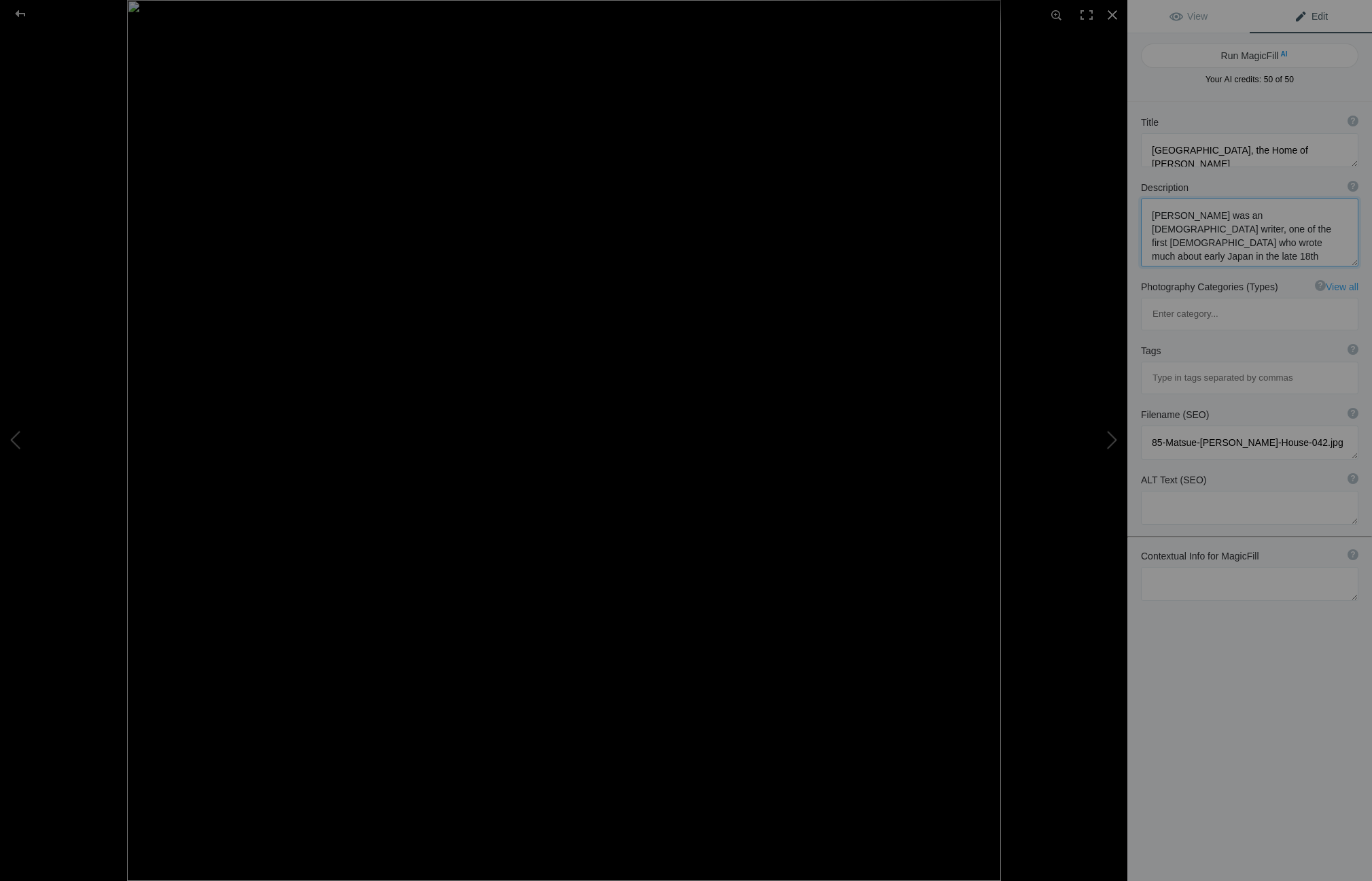
click at [1254, 238] on textarea at bounding box center [1249, 233] width 217 height 68
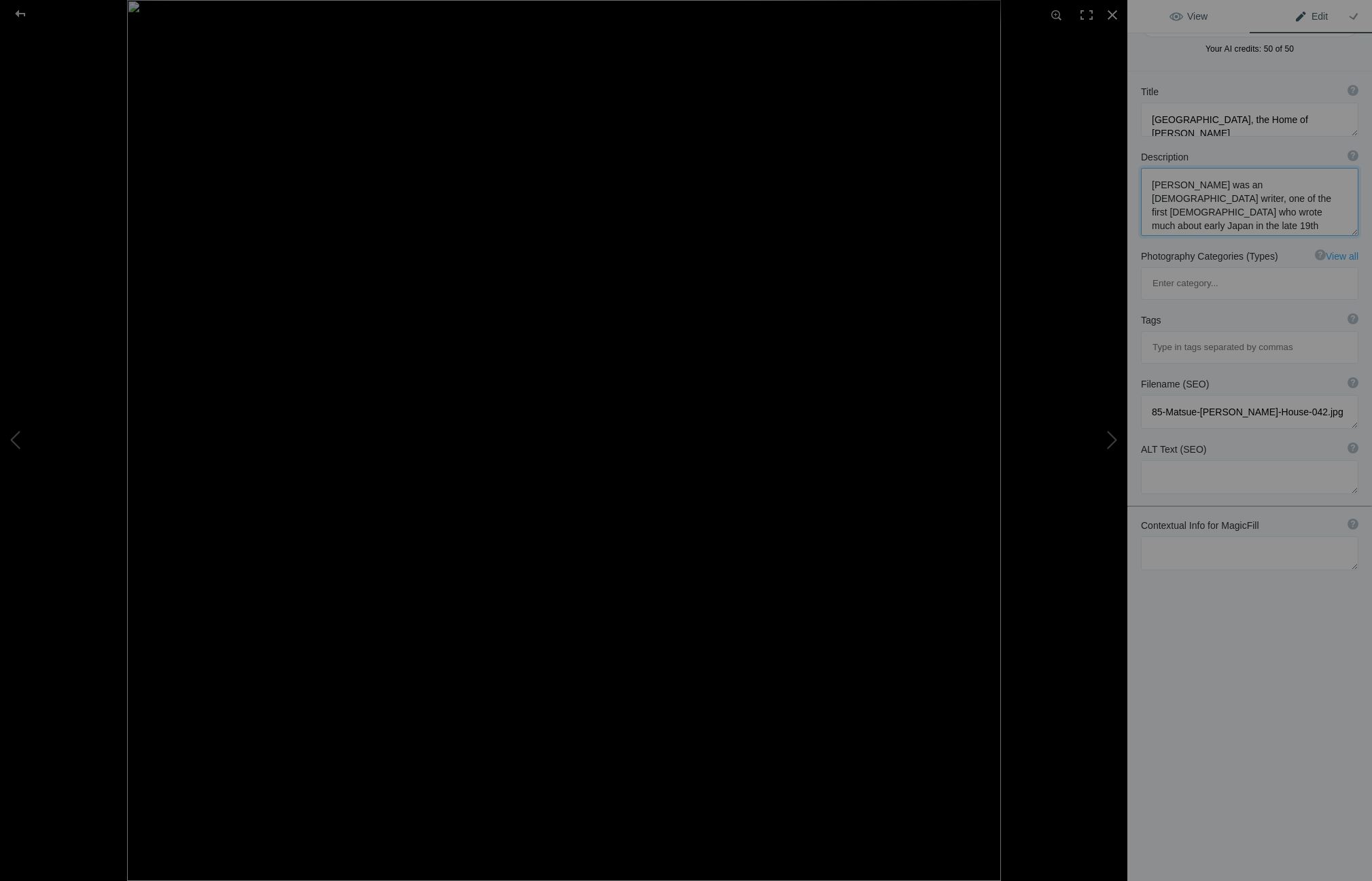
type textarea "[PERSON_NAME] was an [DEMOGRAPHIC_DATA] writer, one of the first [DEMOGRAPHIC_D…"
click at [1191, 11] on span "View" at bounding box center [1188, 16] width 38 height 11
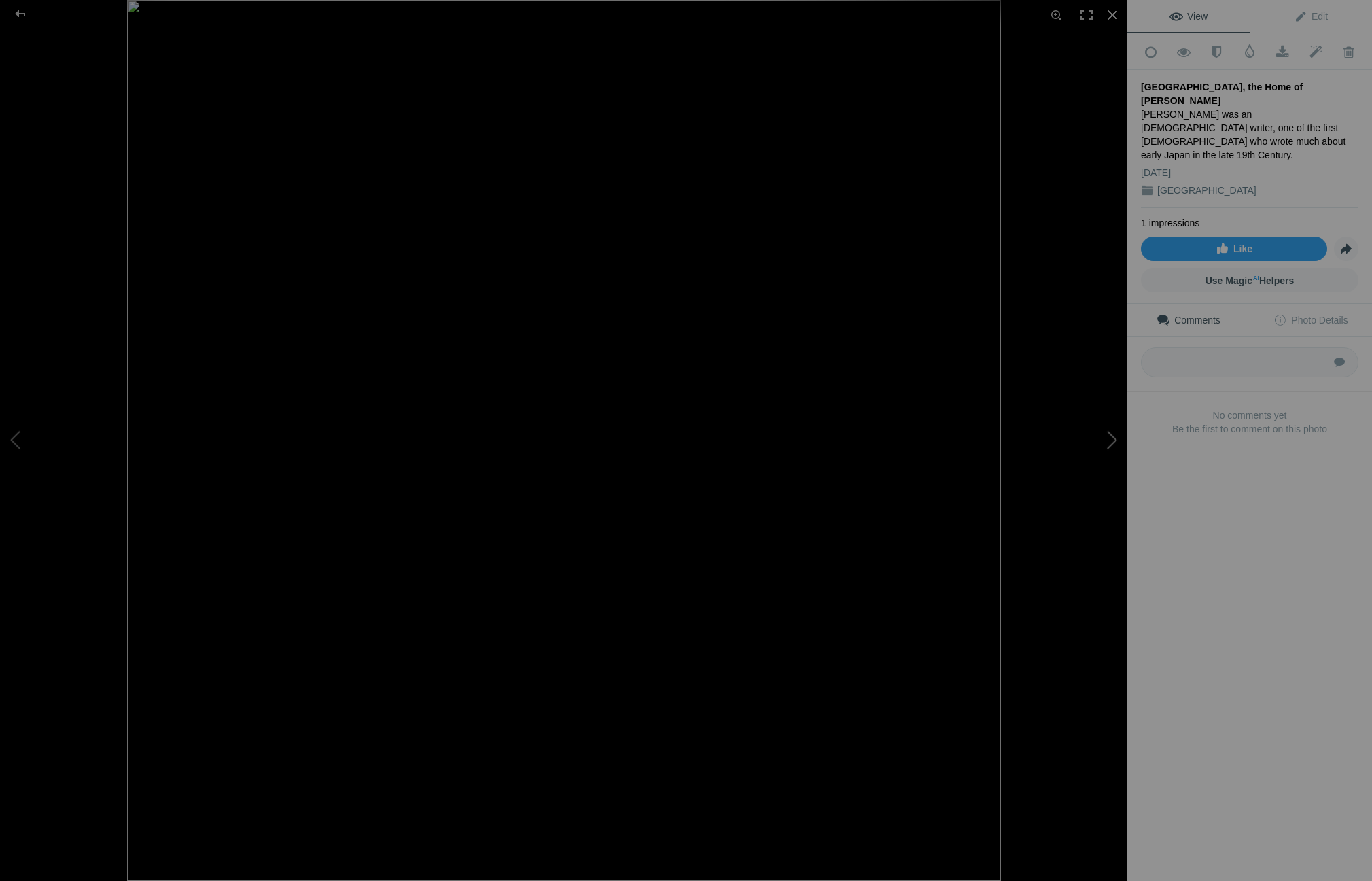
click at [1100, 436] on button at bounding box center [1076, 440] width 102 height 317
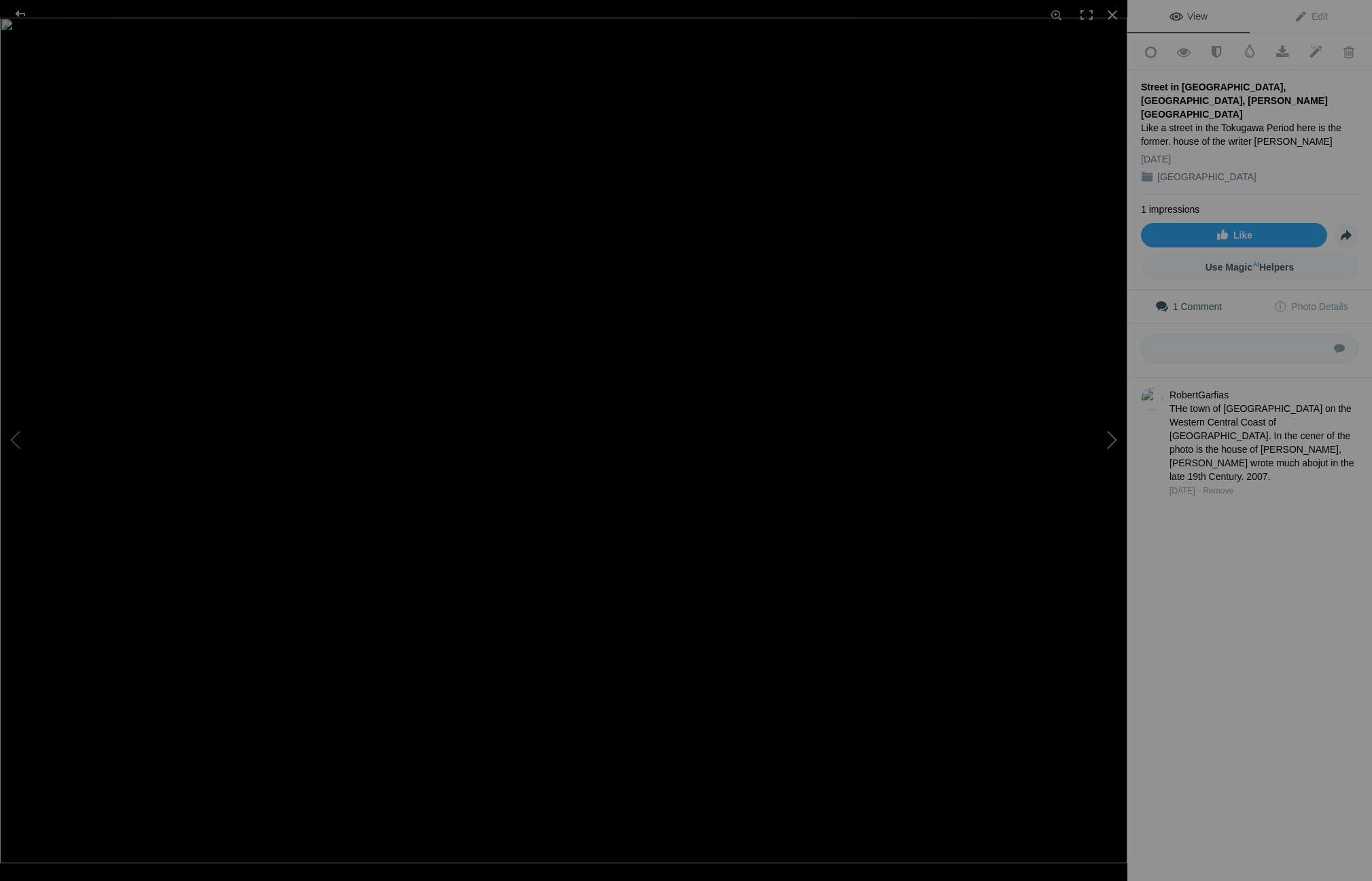
click at [1115, 476] on button at bounding box center [1076, 440] width 102 height 317
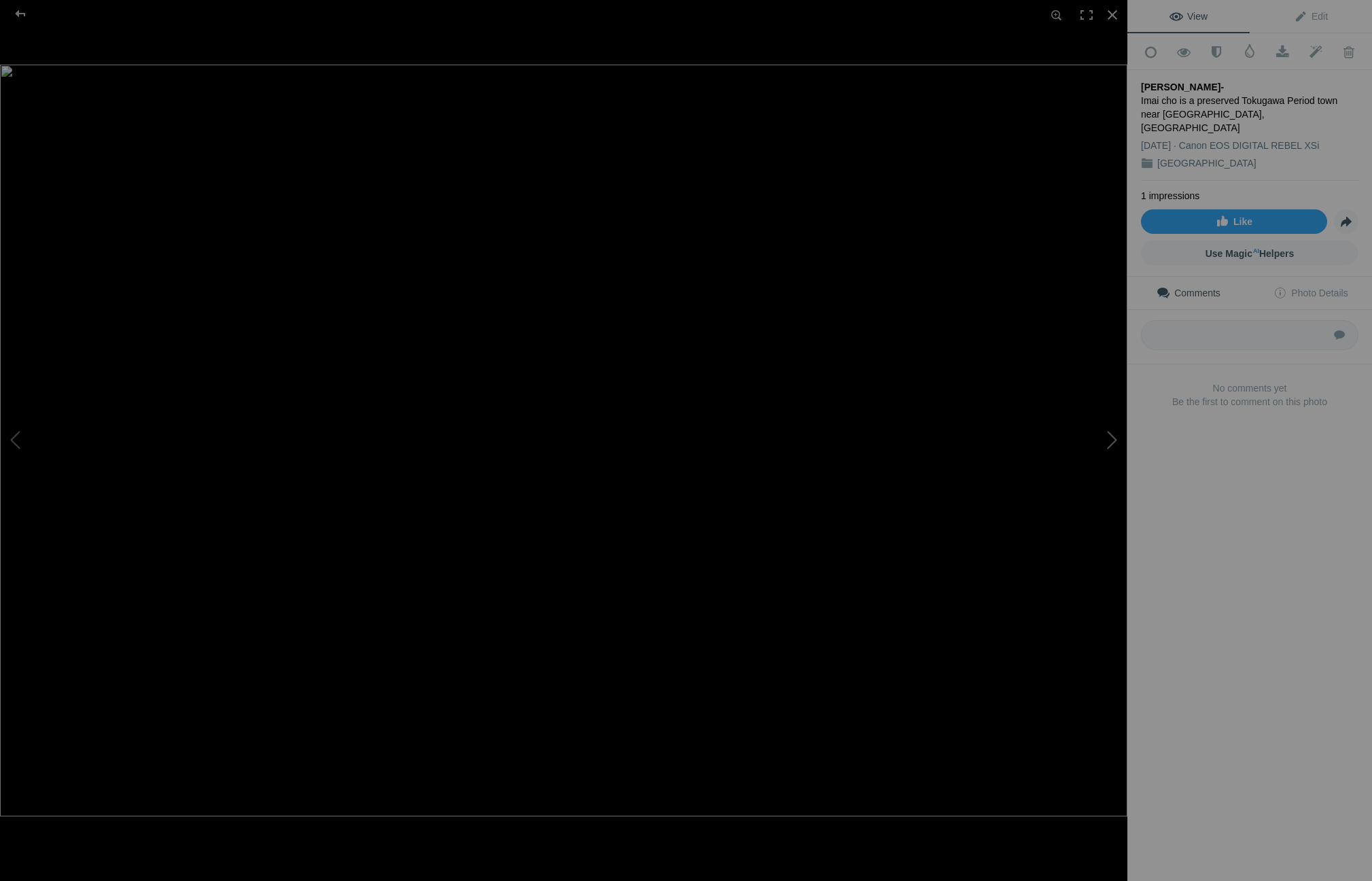
click at [1115, 478] on button at bounding box center [1076, 440] width 102 height 317
click at [1122, 483] on button at bounding box center [1076, 440] width 102 height 317
click at [1118, 427] on button at bounding box center [1076, 440] width 102 height 317
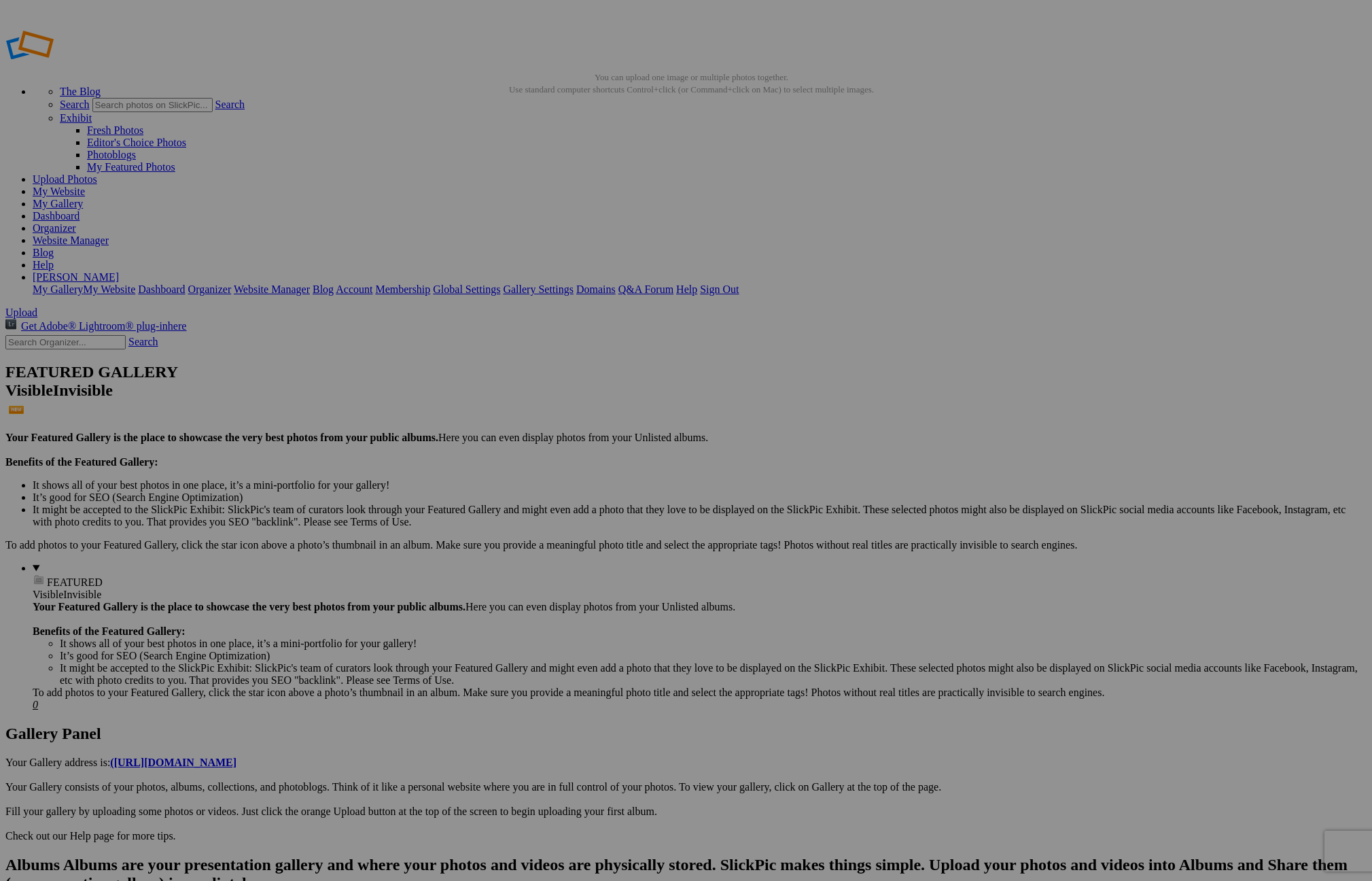
click at [109, 235] on link "Website Manager" at bounding box center [70, 240] width 76 height 11
